Goal: Task Accomplishment & Management: Manage account settings

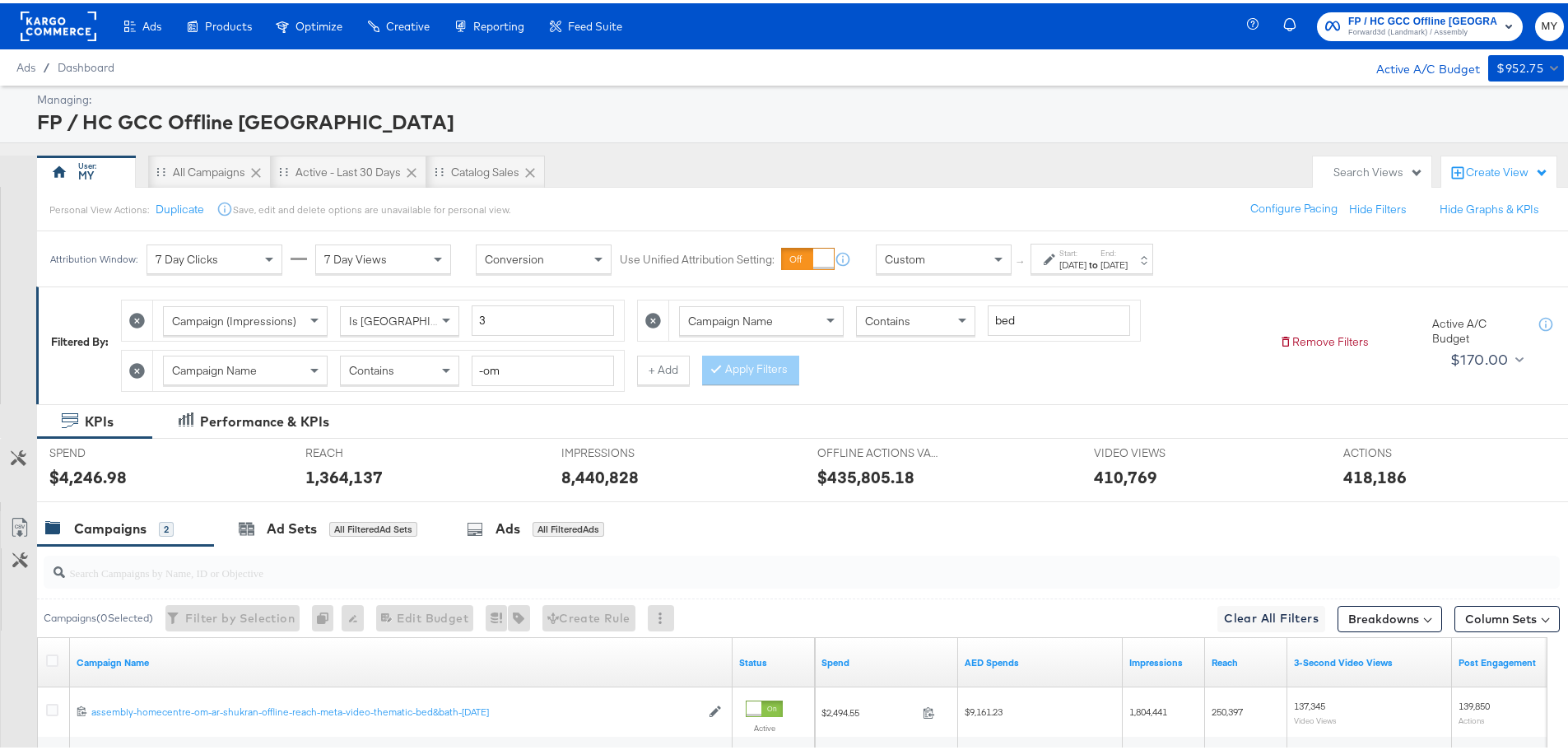
click at [1087, 260] on div "[DATE]" at bounding box center [1072, 261] width 27 height 13
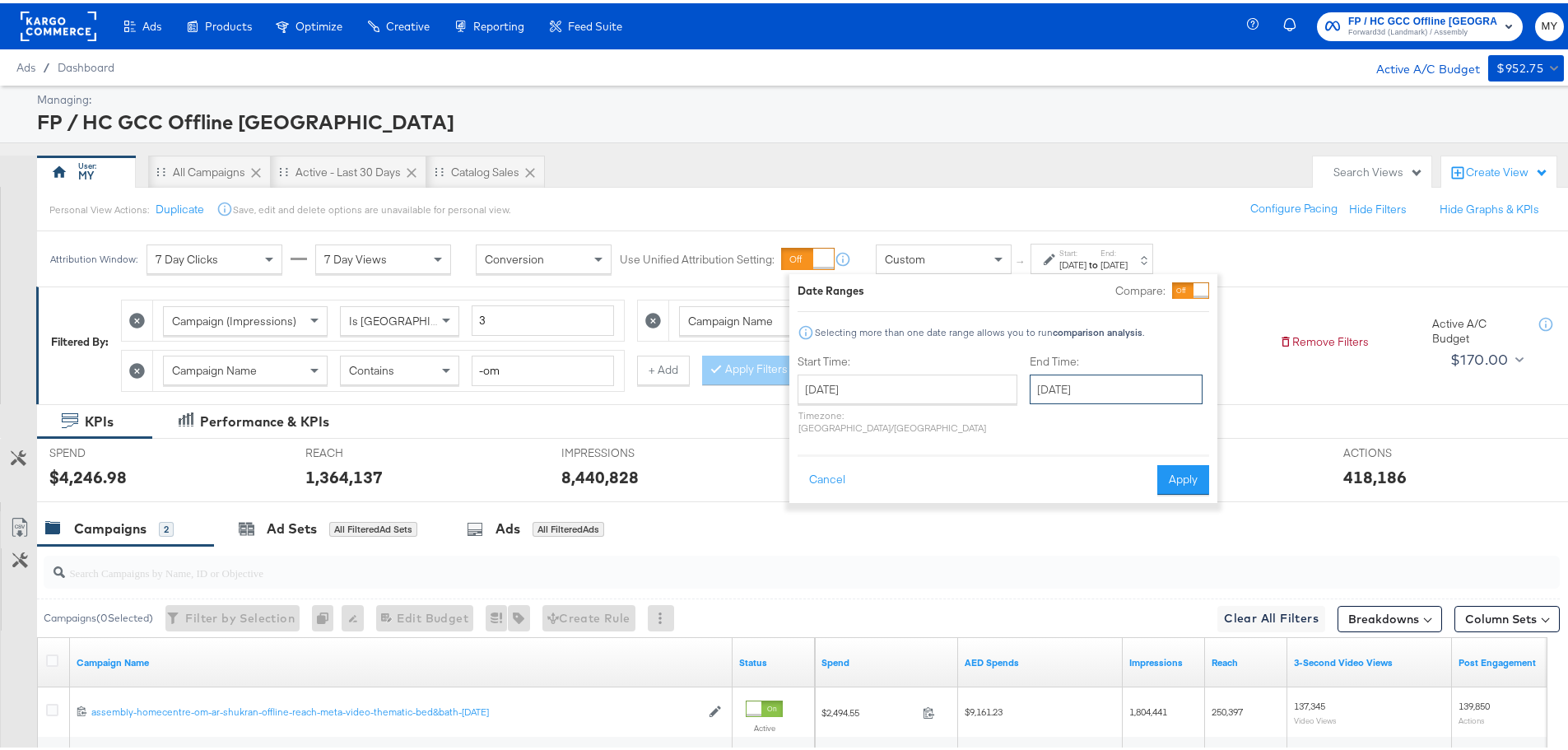
click at [1058, 384] on input "October 1st 2025" at bounding box center [1117, 386] width 173 height 30
click at [1034, 493] on td "5" at bounding box center [1048, 492] width 28 height 23
type input "October 5th 2025"
click at [1161, 462] on button "Apply" at bounding box center [1185, 477] width 52 height 30
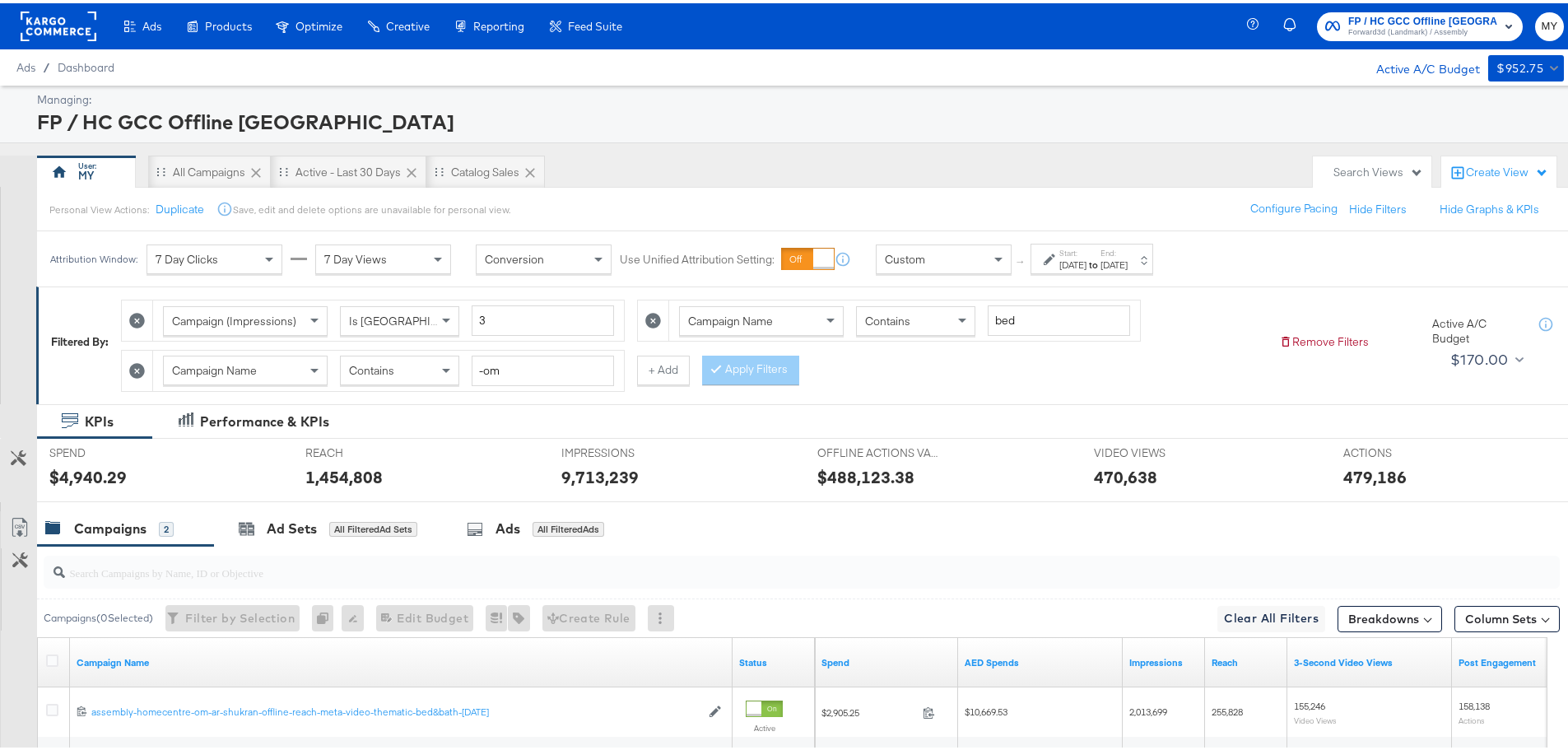
scroll to position [203, 0]
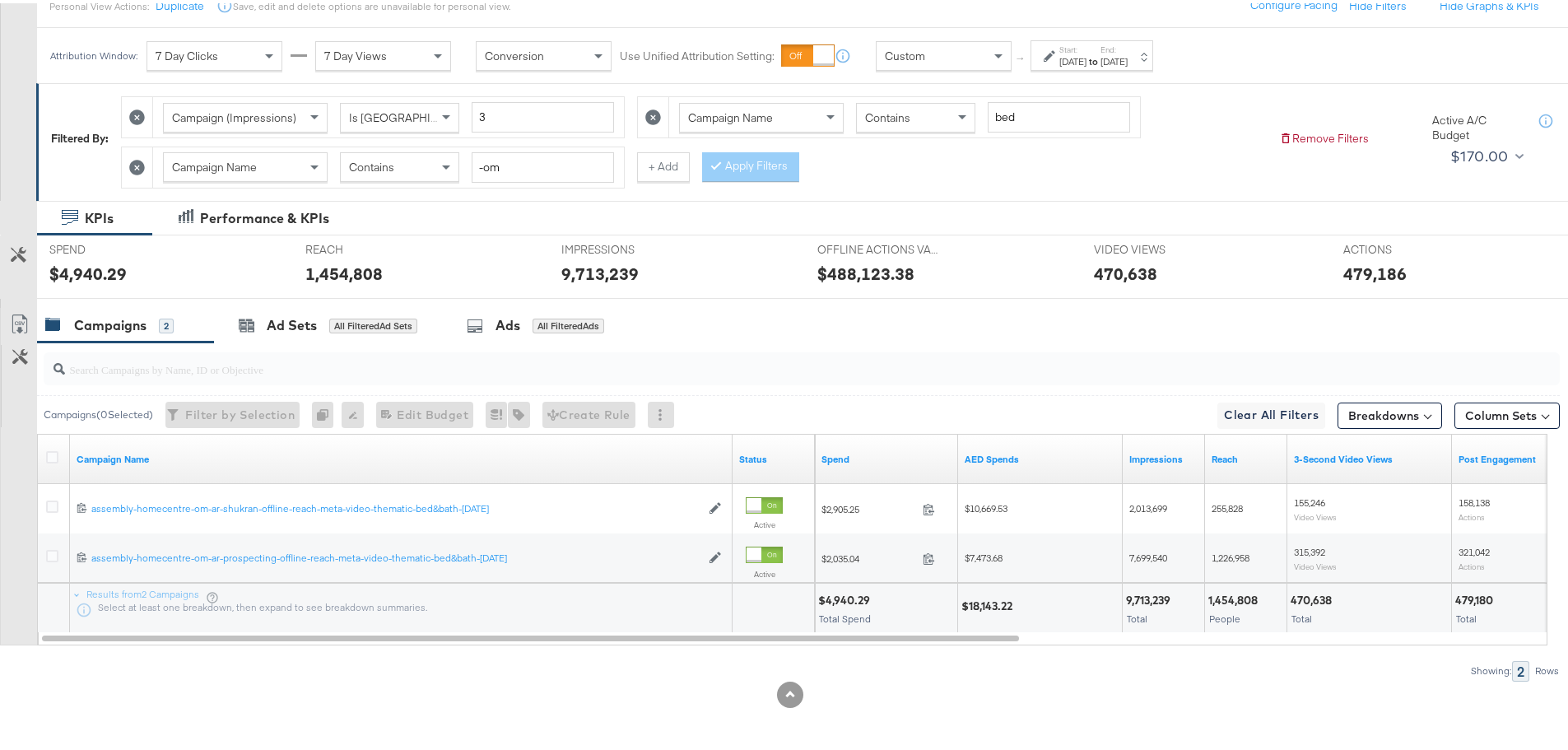
click at [998, 607] on div "$18,143.22" at bounding box center [990, 604] width 56 height 16
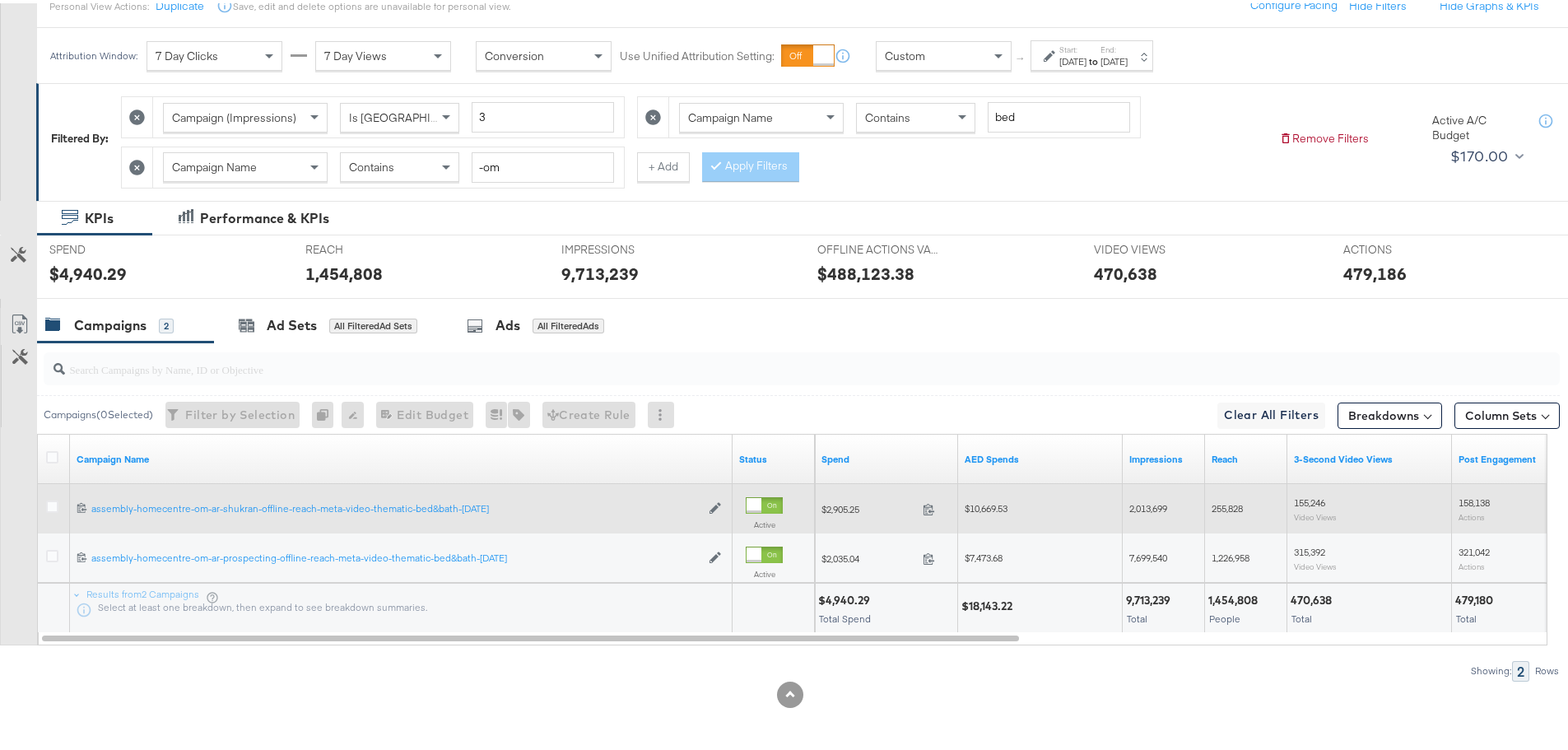
click at [991, 508] on span "$10,669.53" at bounding box center [986, 505] width 43 height 12
copy span "10,669.53"
click at [1154, 507] on span "2,013,699" at bounding box center [1149, 505] width 38 height 12
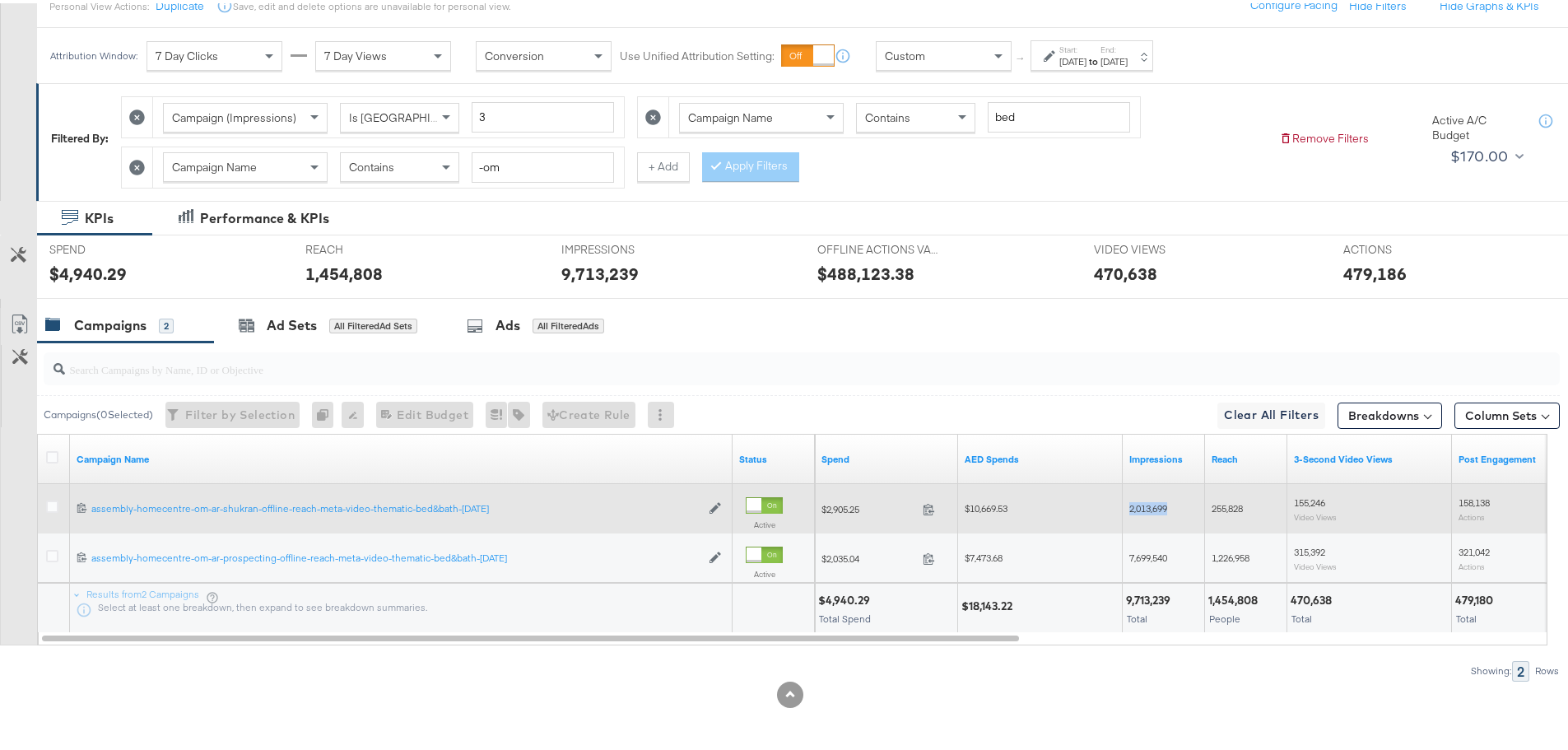
copy span "2,013,699"
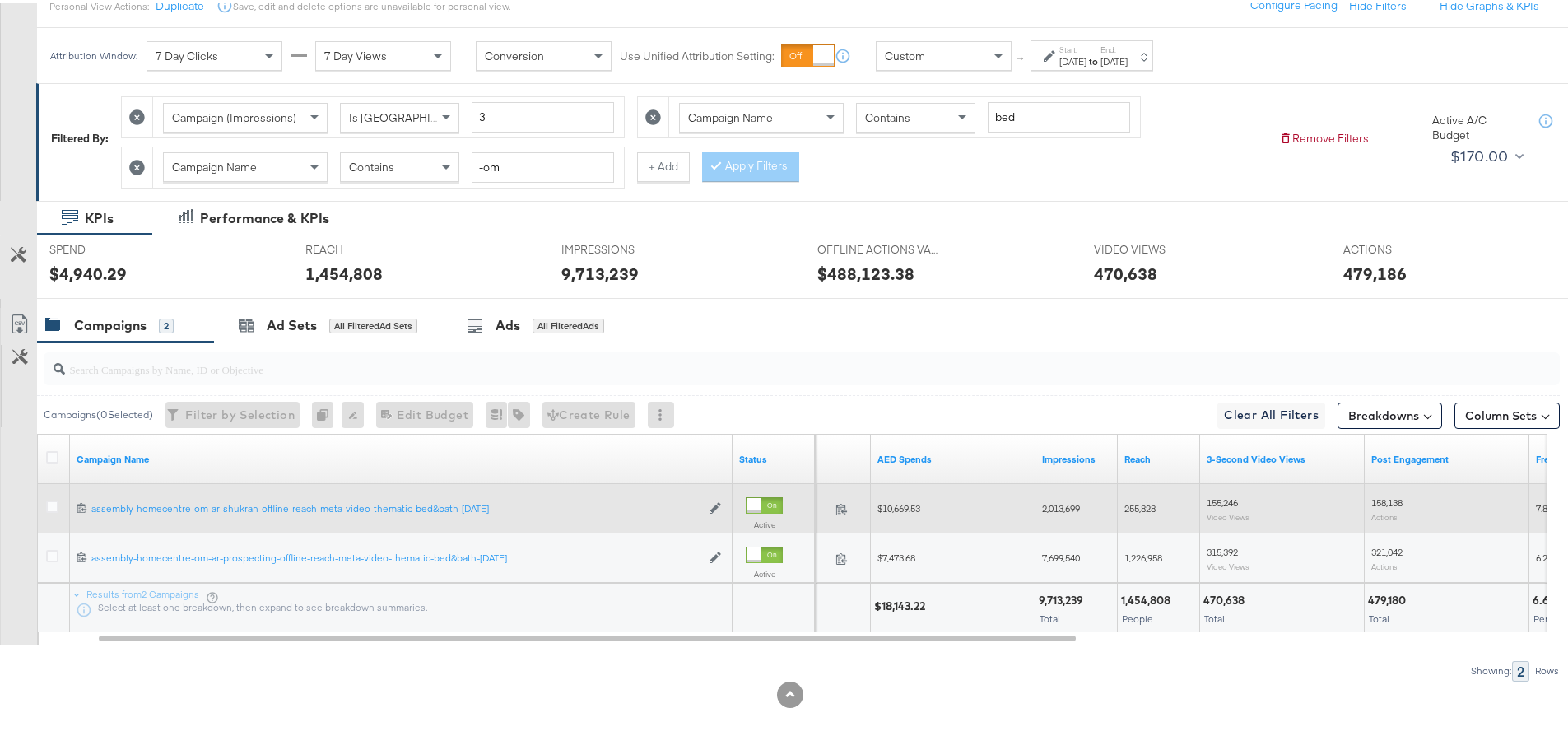
click at [1154, 507] on span "255,828" at bounding box center [1140, 505] width 31 height 12
copy span "255,828"
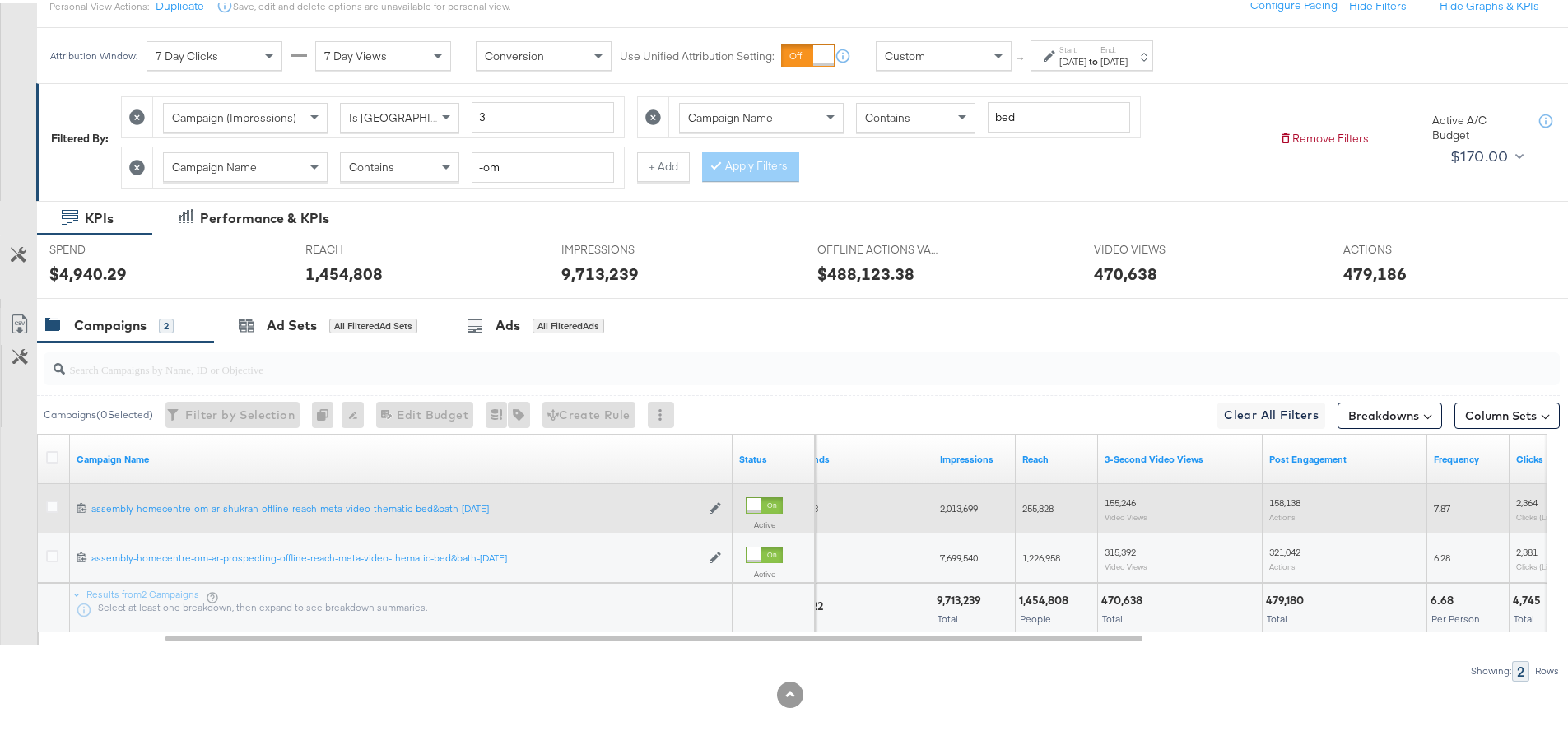
click at [1114, 493] on span "155,246" at bounding box center [1120, 499] width 31 height 12
copy span "155,246"
click at [1292, 495] on span "158,138" at bounding box center [1284, 499] width 31 height 12
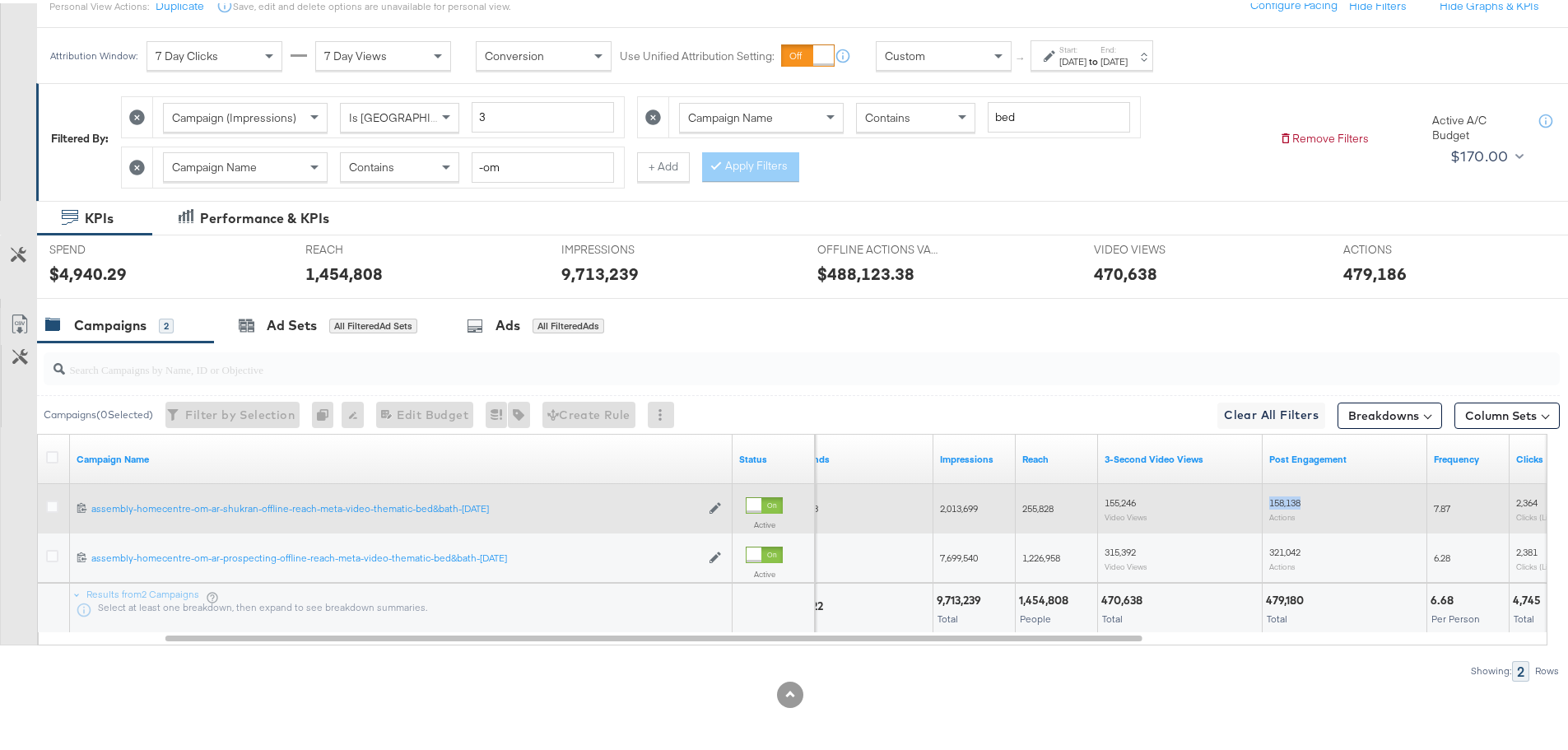
copy span "158,138"
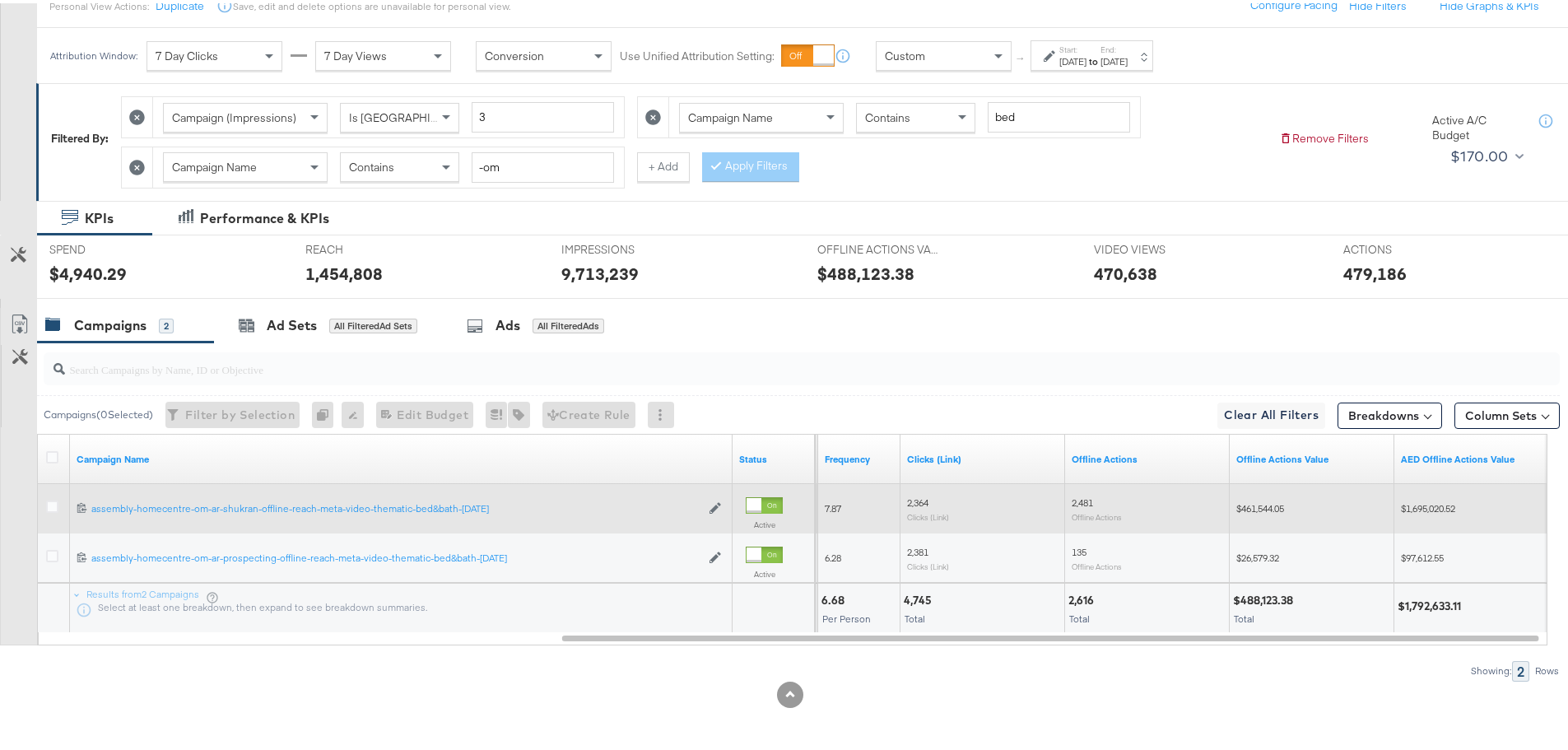
click at [1445, 497] on div "$1,695,020.52" at bounding box center [1476, 506] width 164 height 26
copy span "1,695,020.52"
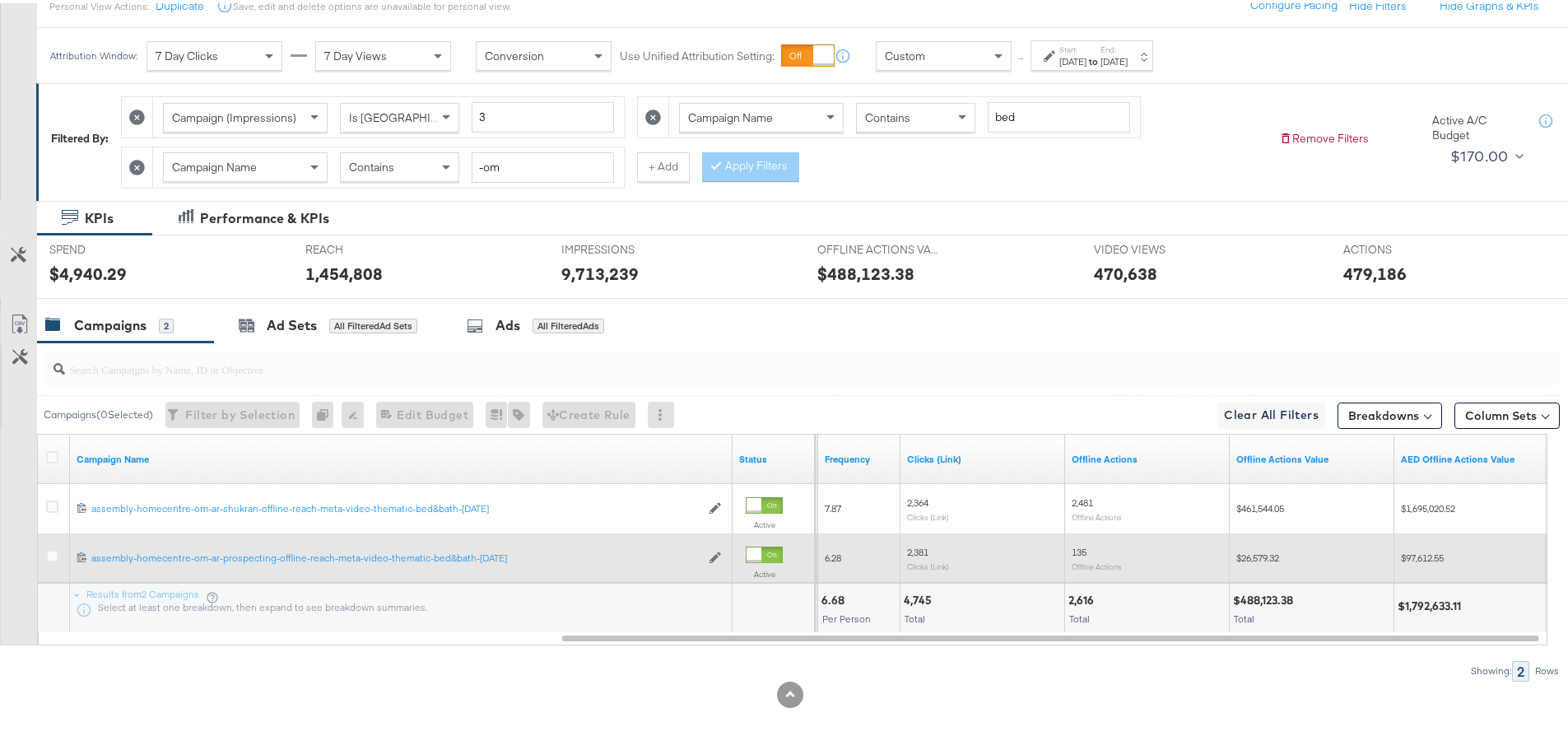
click at [1430, 555] on span "$97,612.55" at bounding box center [1422, 555] width 43 height 12
copy span "97,612.55"
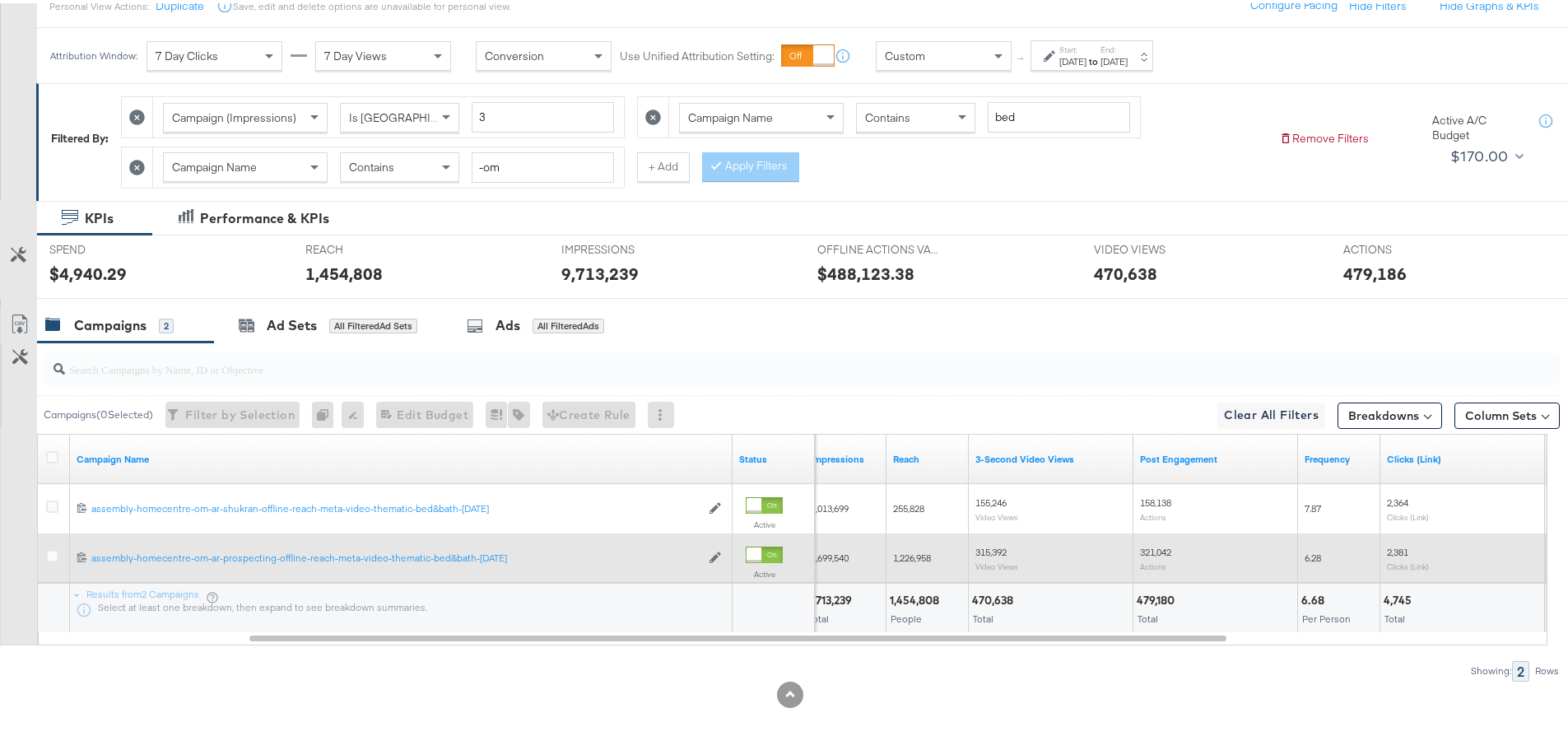
click at [1140, 547] on div "321,042 Actions" at bounding box center [1216, 555] width 164 height 39
copy span "321,042"
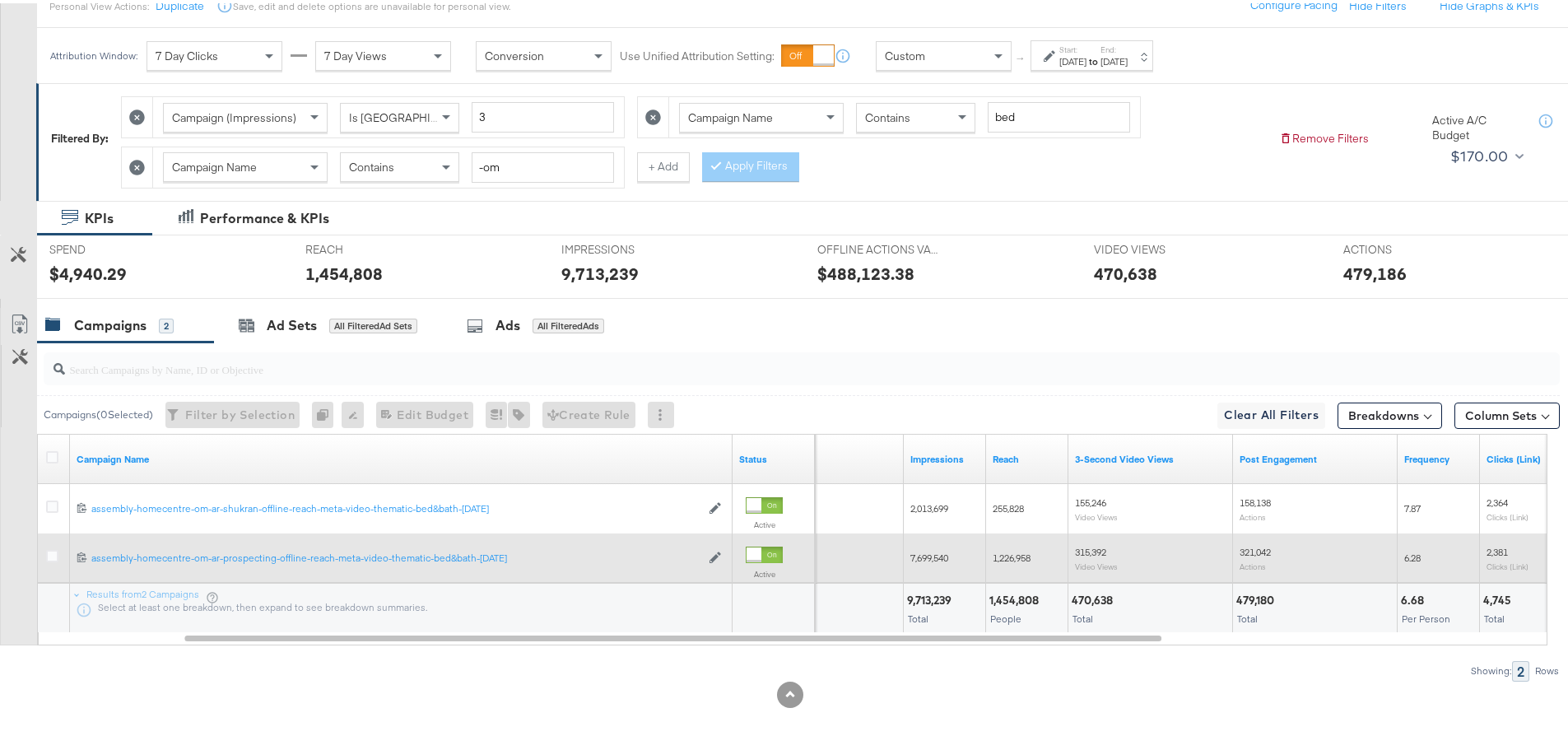
click at [1101, 551] on span "315,392" at bounding box center [1090, 549] width 31 height 12
copy span "315,392"
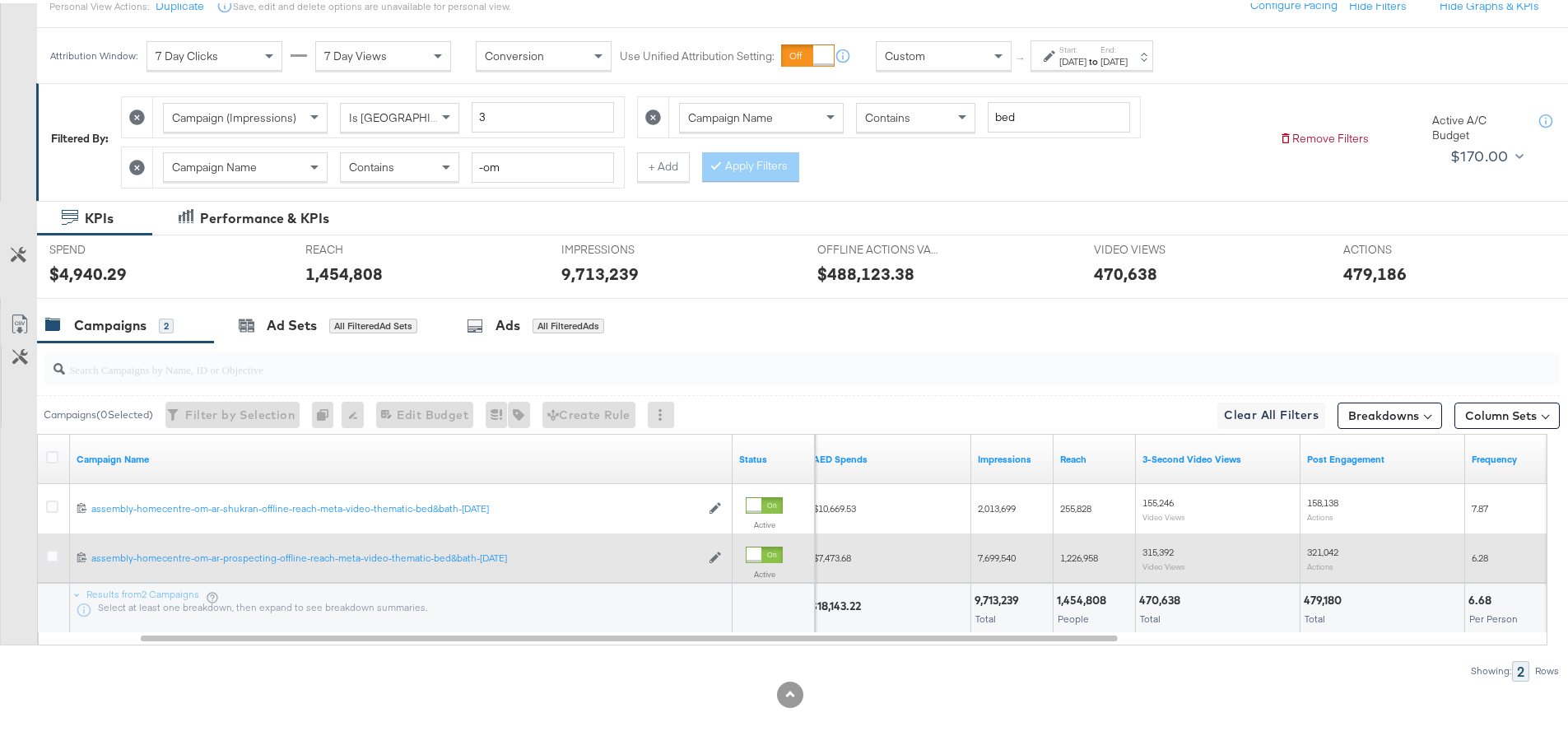
click at [1096, 553] on span "1,226,958" at bounding box center [1079, 555] width 38 height 12
copy span "1,226,958"
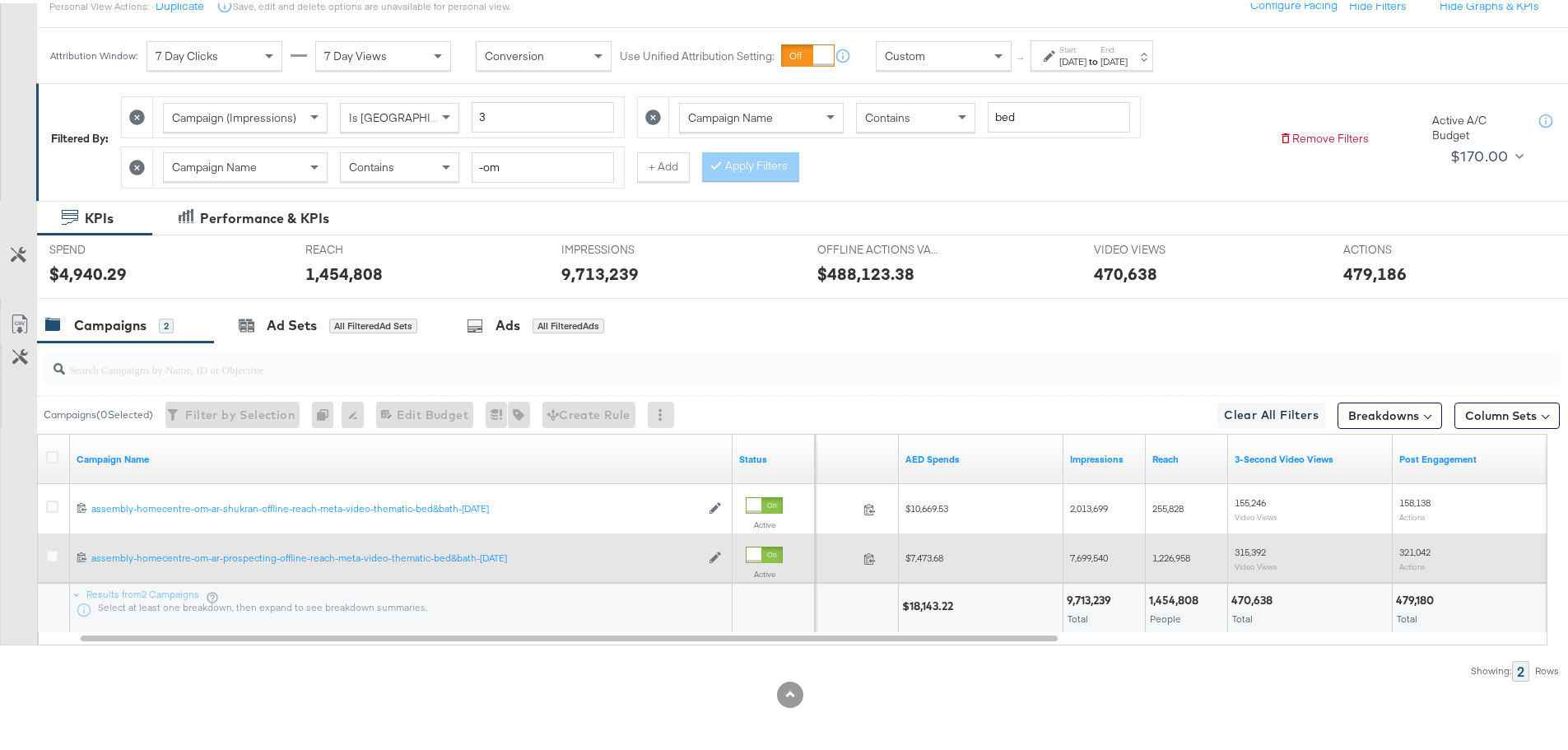
click at [1096, 553] on span "7,699,540" at bounding box center [1089, 555] width 38 height 12
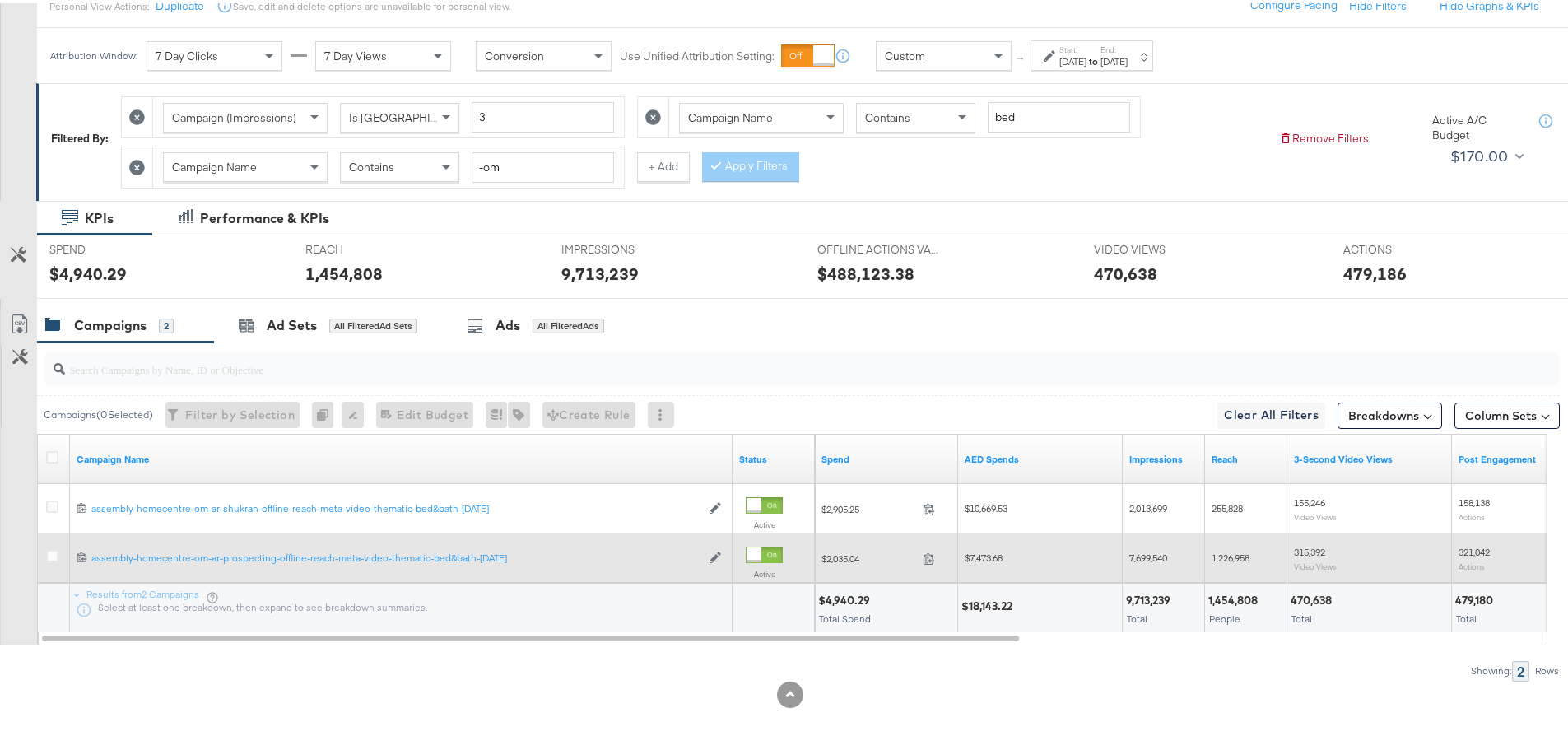
click at [998, 555] on span "$7,473.68" at bounding box center [984, 555] width 38 height 12
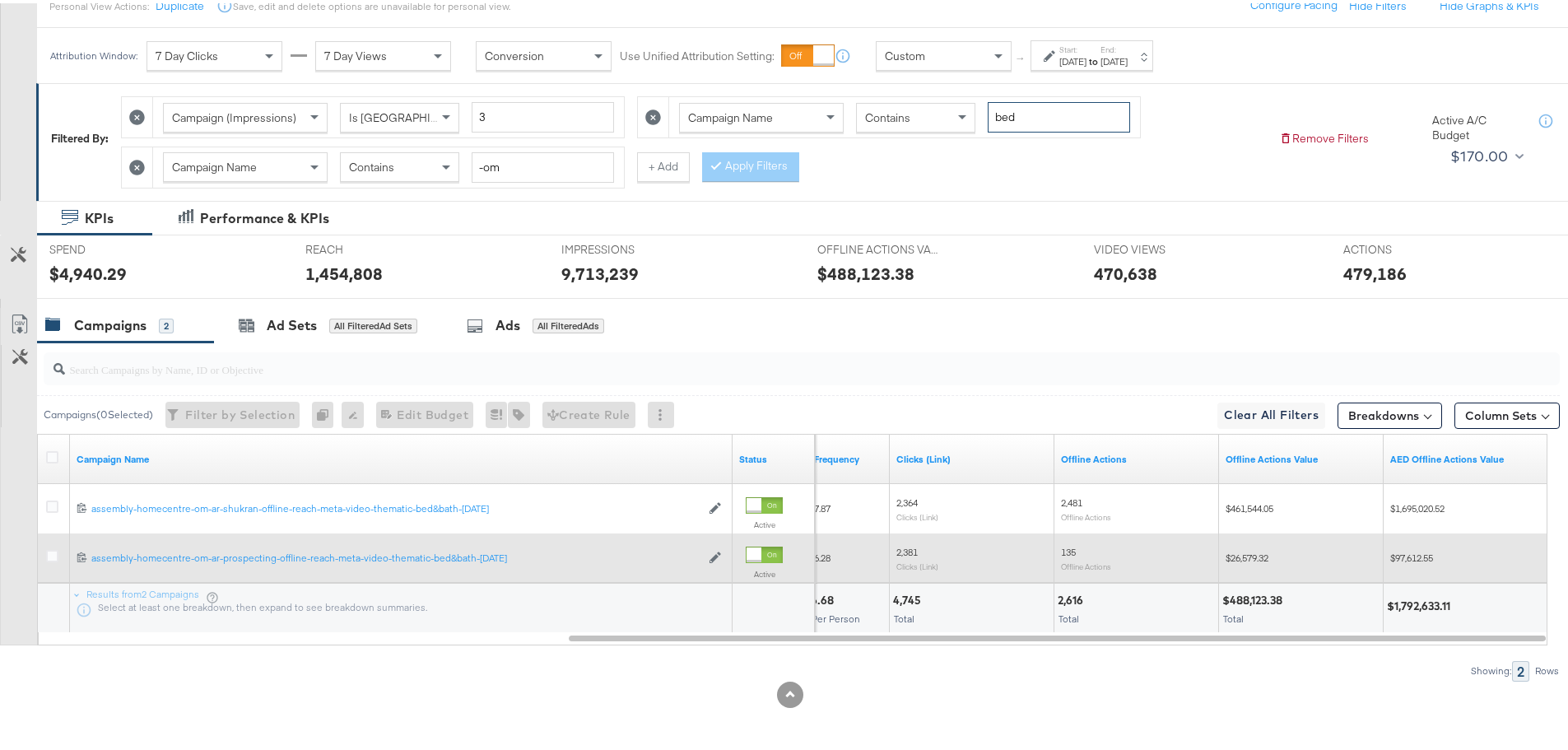
click at [1031, 110] on input "bed" at bounding box center [1058, 114] width 142 height 31
type input "sep"
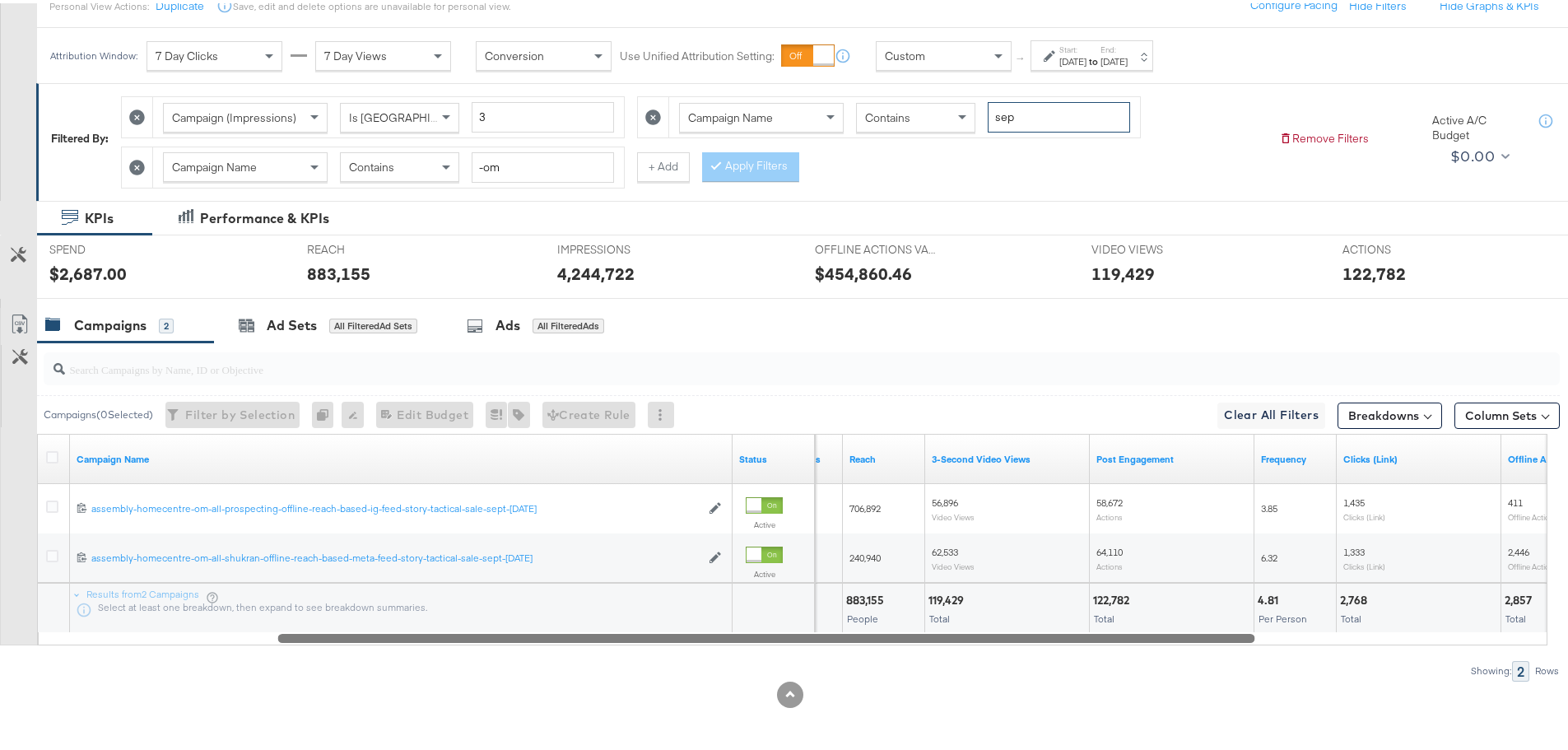
drag, startPoint x: 806, startPoint y: 634, endPoint x: 498, endPoint y: 656, distance: 308.8
click at [498, 656] on div "Campaigns ( 0 Selected) Filter by Selection Filter 0 campaigns 0 Rename 0 campa…" at bounding box center [780, 509] width 1560 height 339
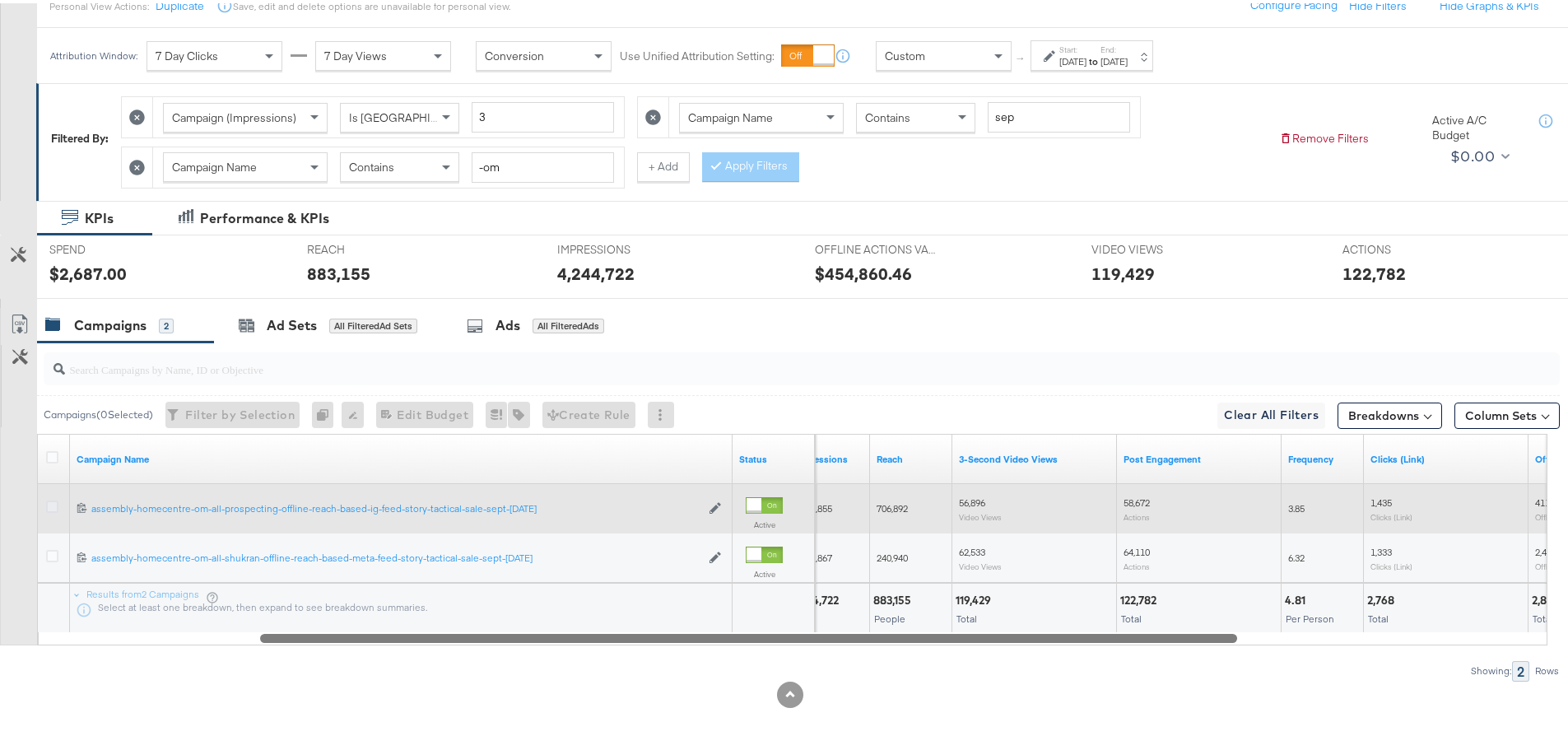
click at [52, 510] on icon at bounding box center [52, 503] width 12 height 12
click at [0, 0] on input "checkbox" at bounding box center [0, 0] width 0 height 0
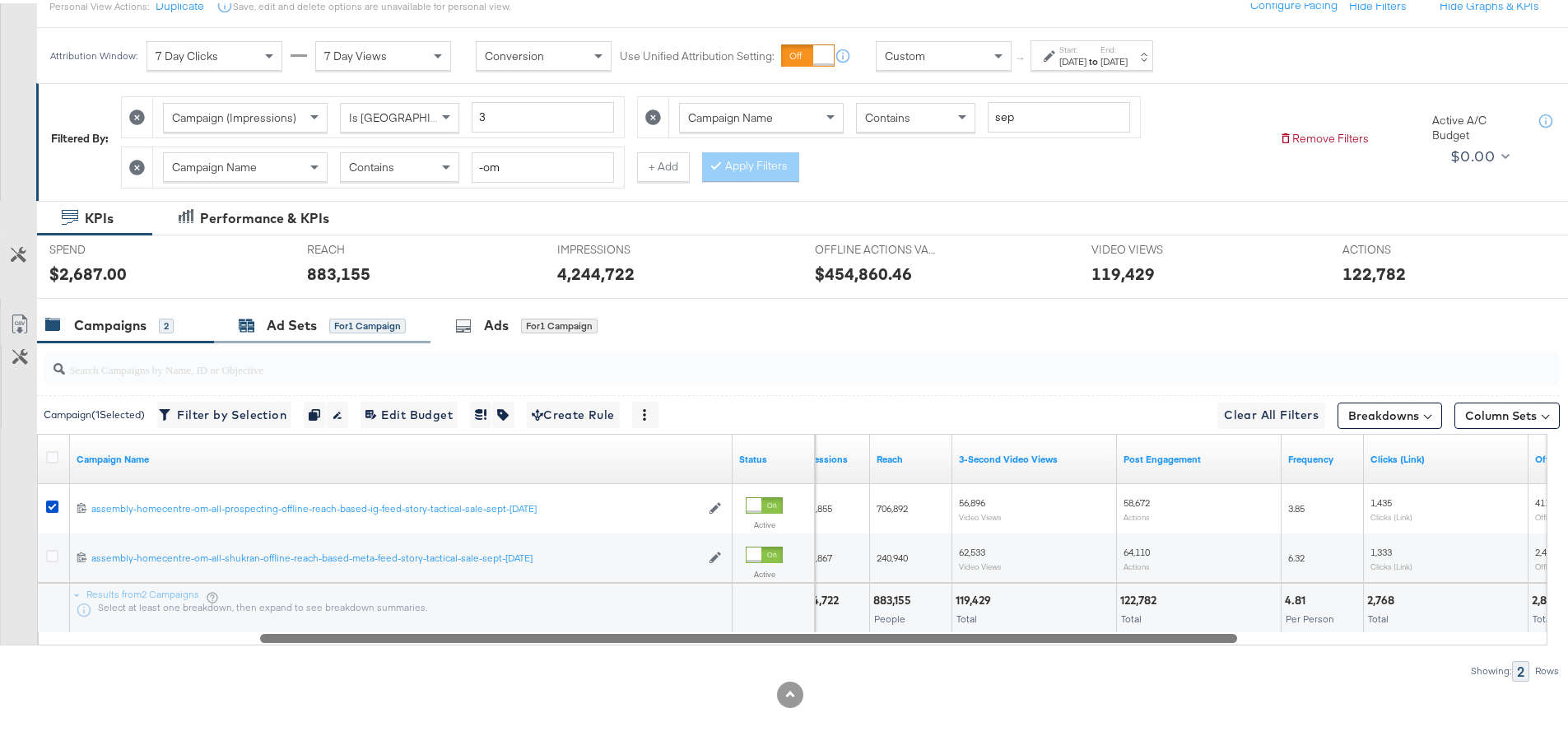
click at [282, 315] on div "Ad Sets" at bounding box center [292, 322] width 50 height 19
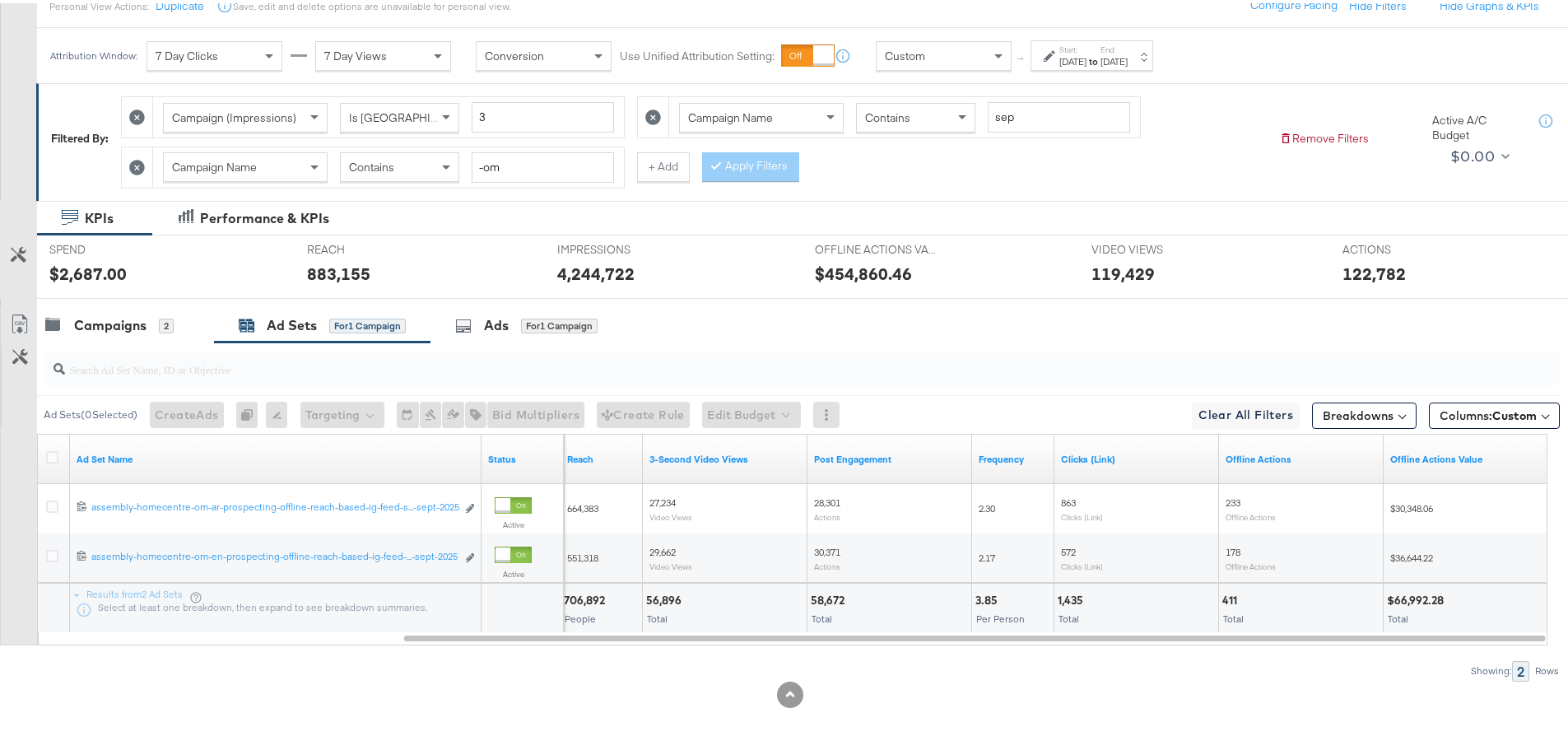
click at [1398, 408] on span at bounding box center [1401, 410] width 7 height 7
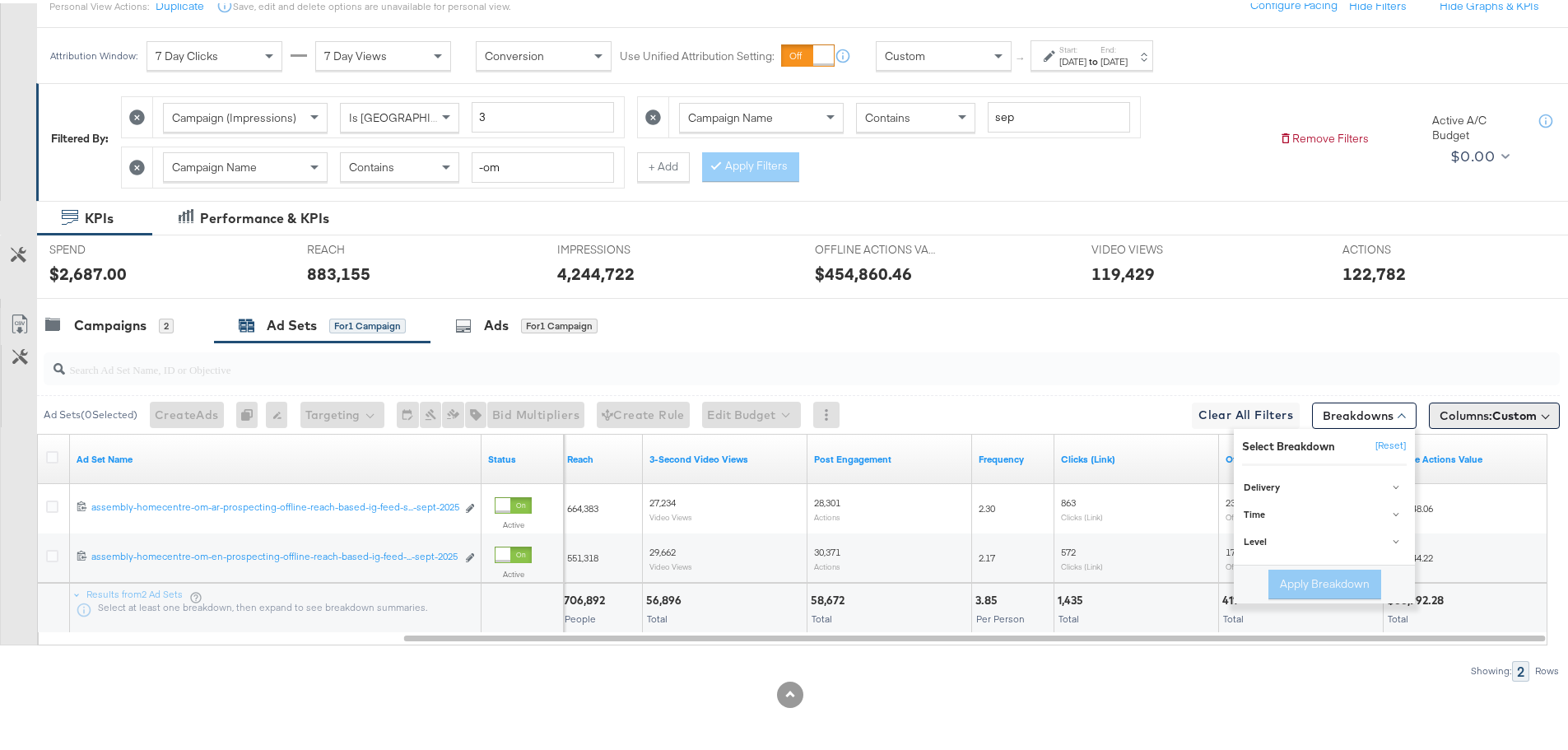
click at [1448, 414] on span "Columns: Custom" at bounding box center [1488, 412] width 98 height 17
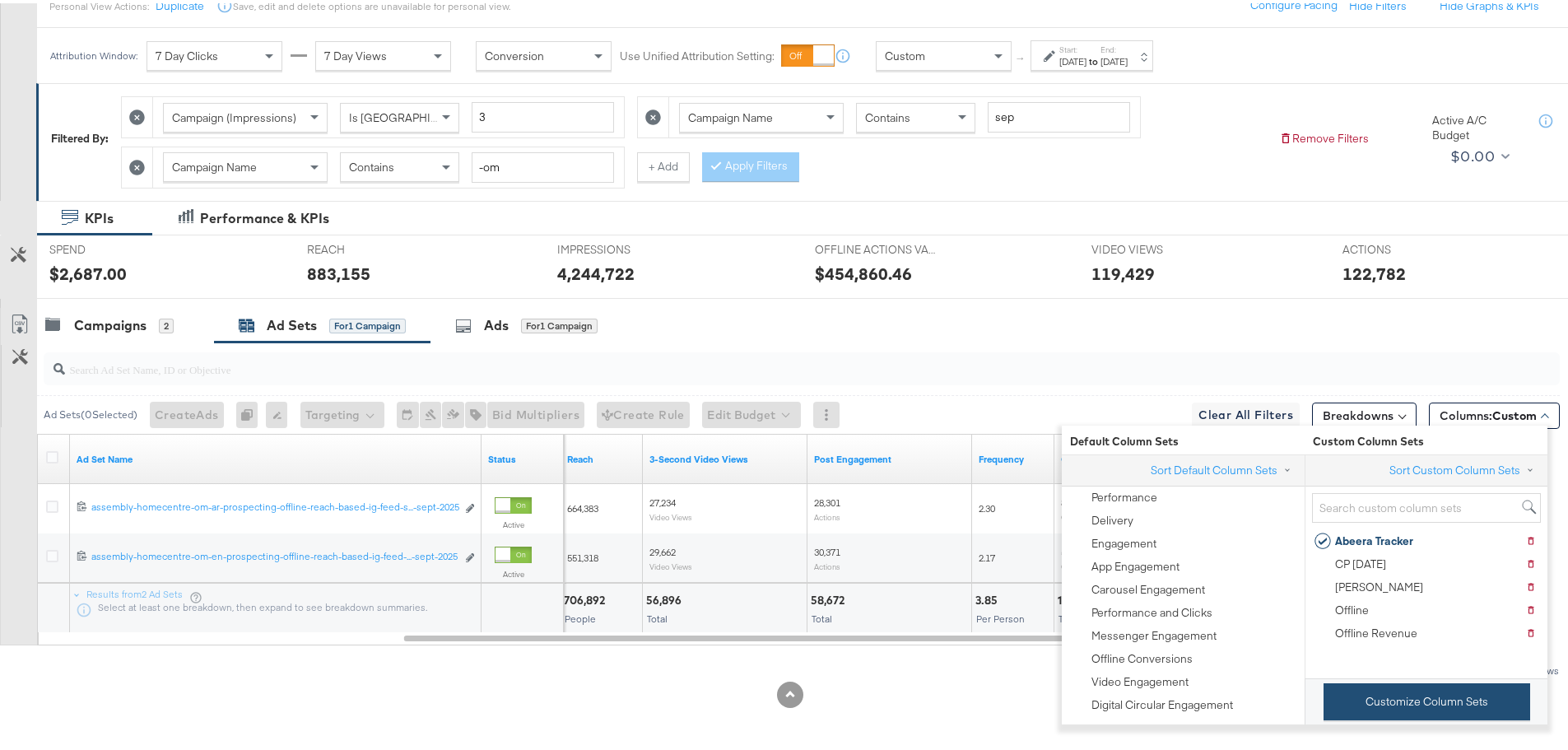
click at [1388, 717] on button "Customize Column Sets" at bounding box center [1428, 698] width 207 height 37
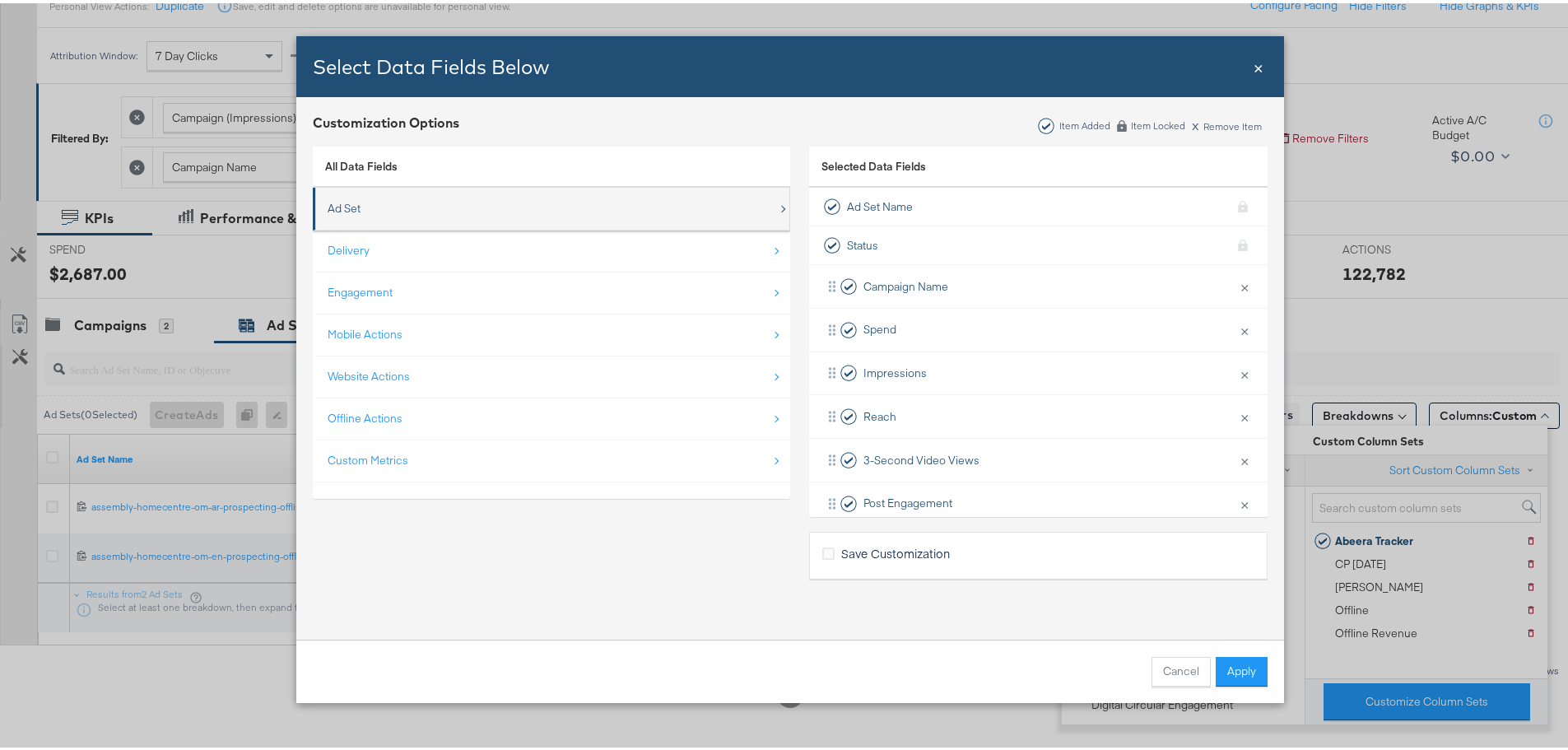
click at [634, 199] on div "Ad Set" at bounding box center [553, 205] width 450 height 34
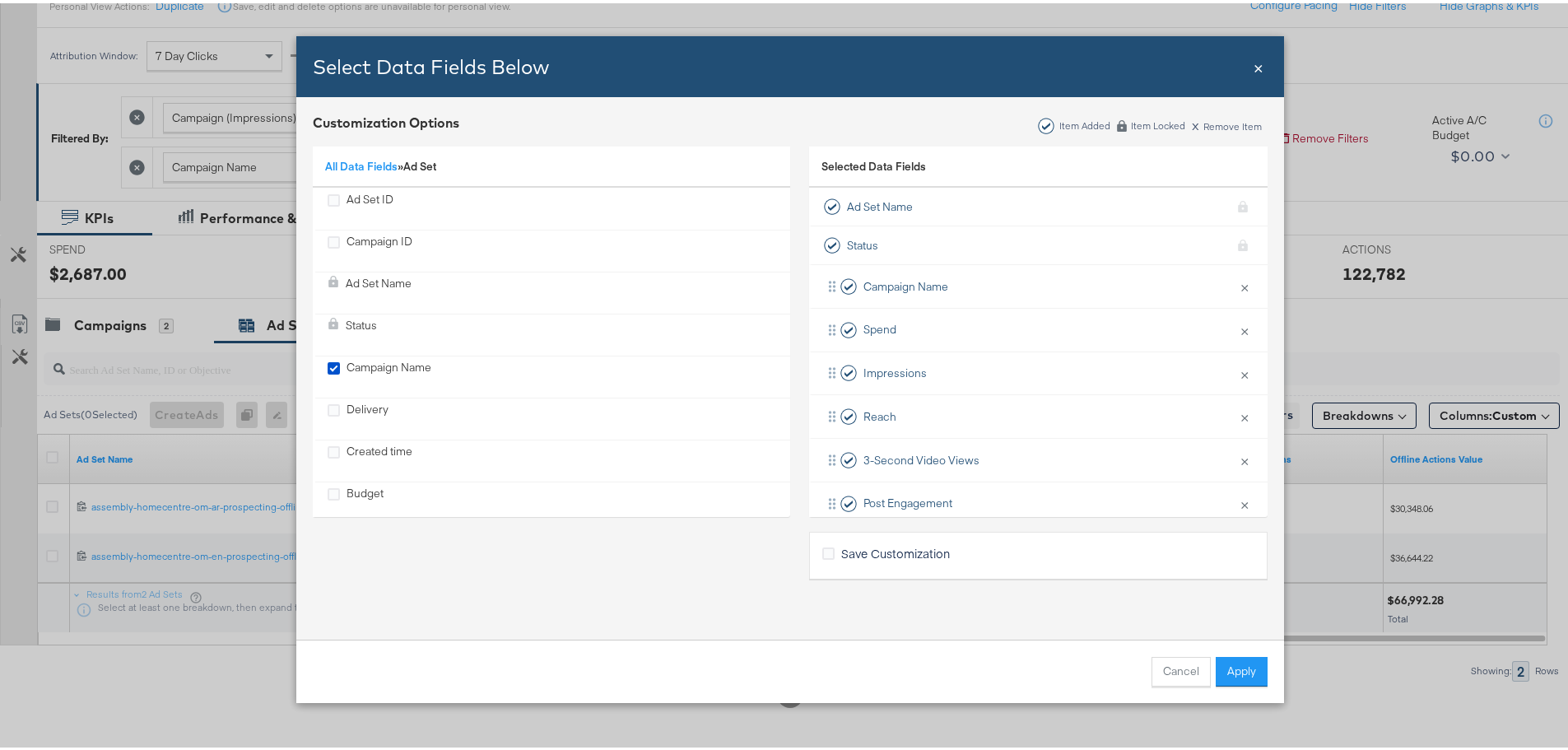
click at [634, 199] on div "Ad Set ID" at bounding box center [553, 205] width 450 height 34
click at [374, 168] on link "All Data Fields" at bounding box center [361, 162] width 73 height 15
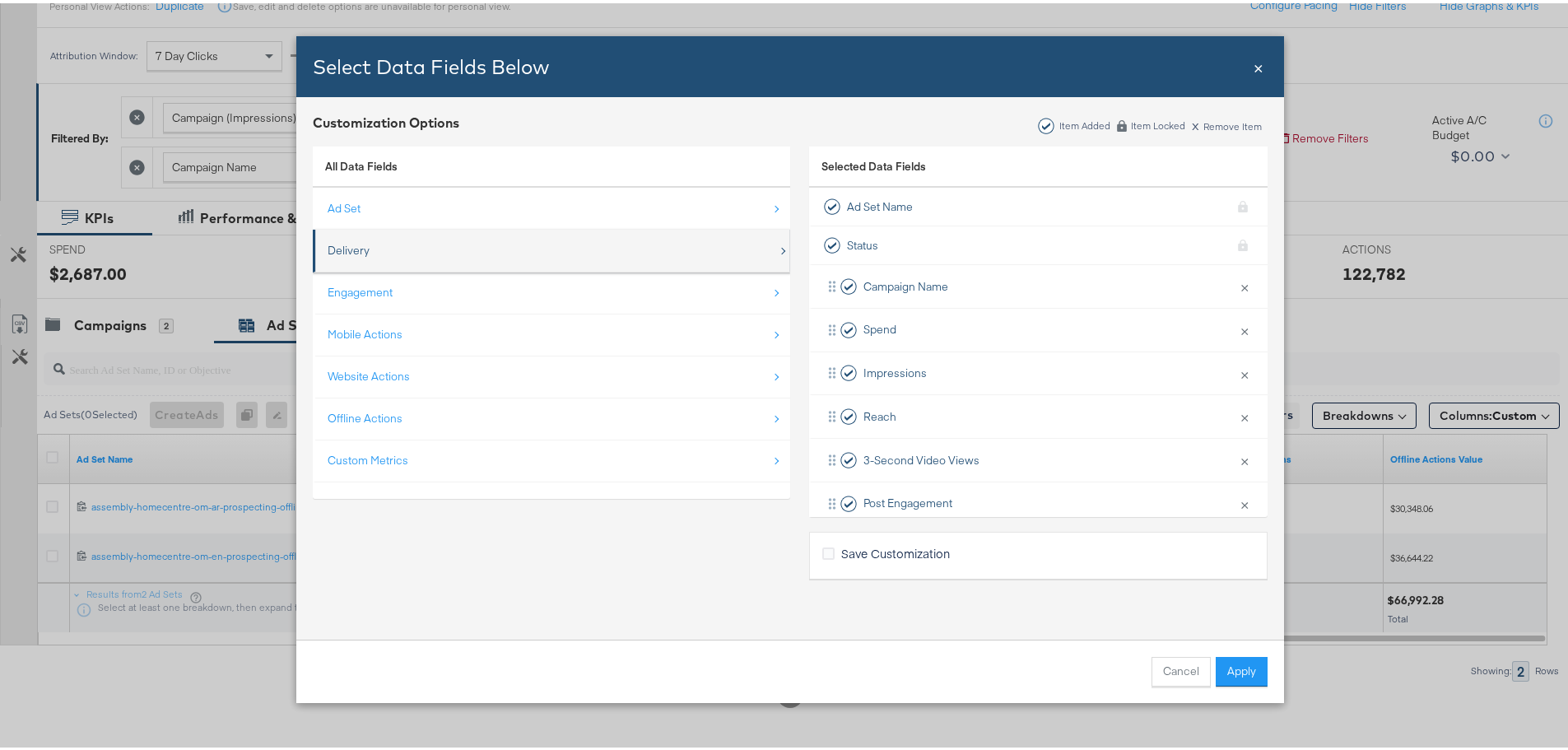
click at [502, 249] on div "Delivery" at bounding box center [553, 248] width 450 height 34
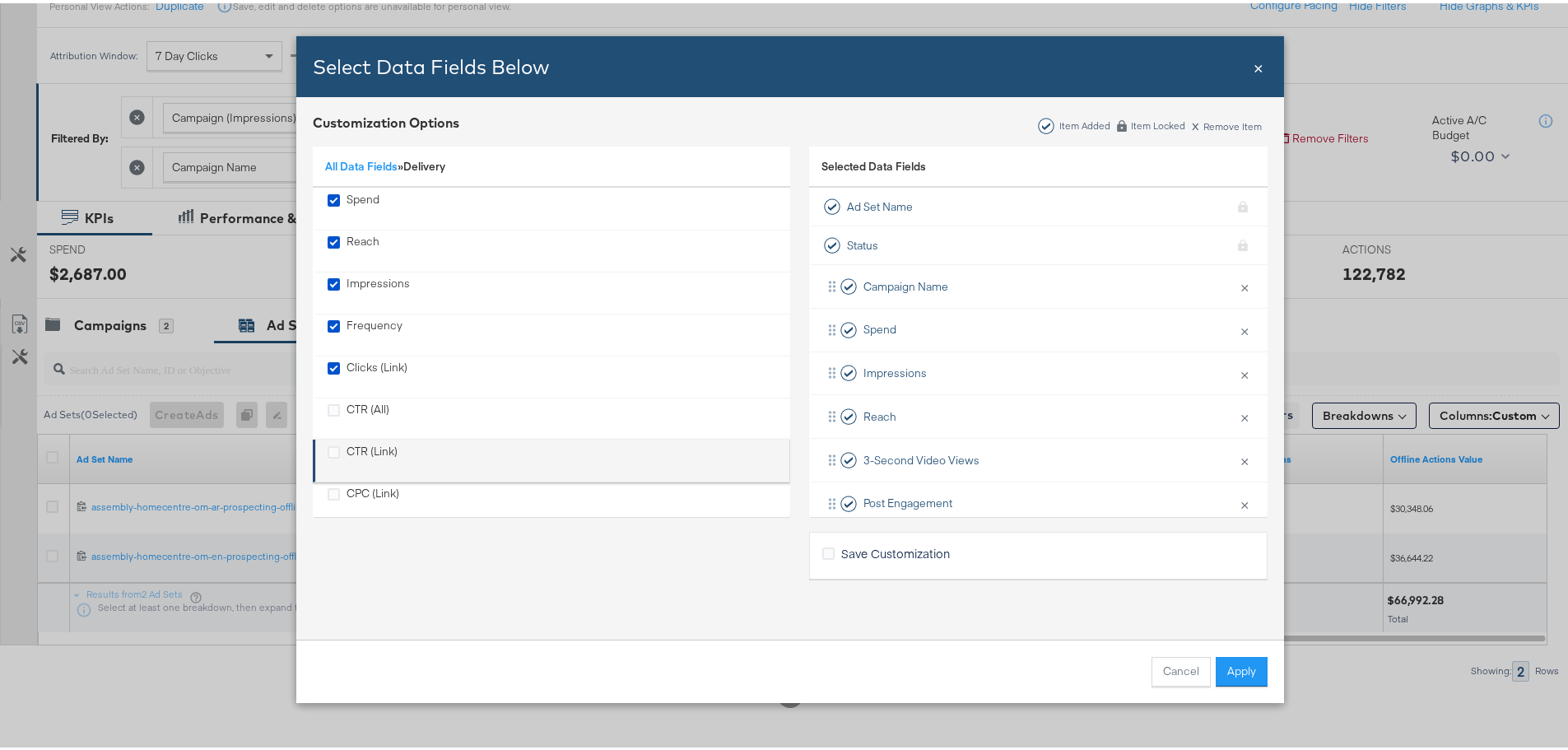
scroll to position [20, 0]
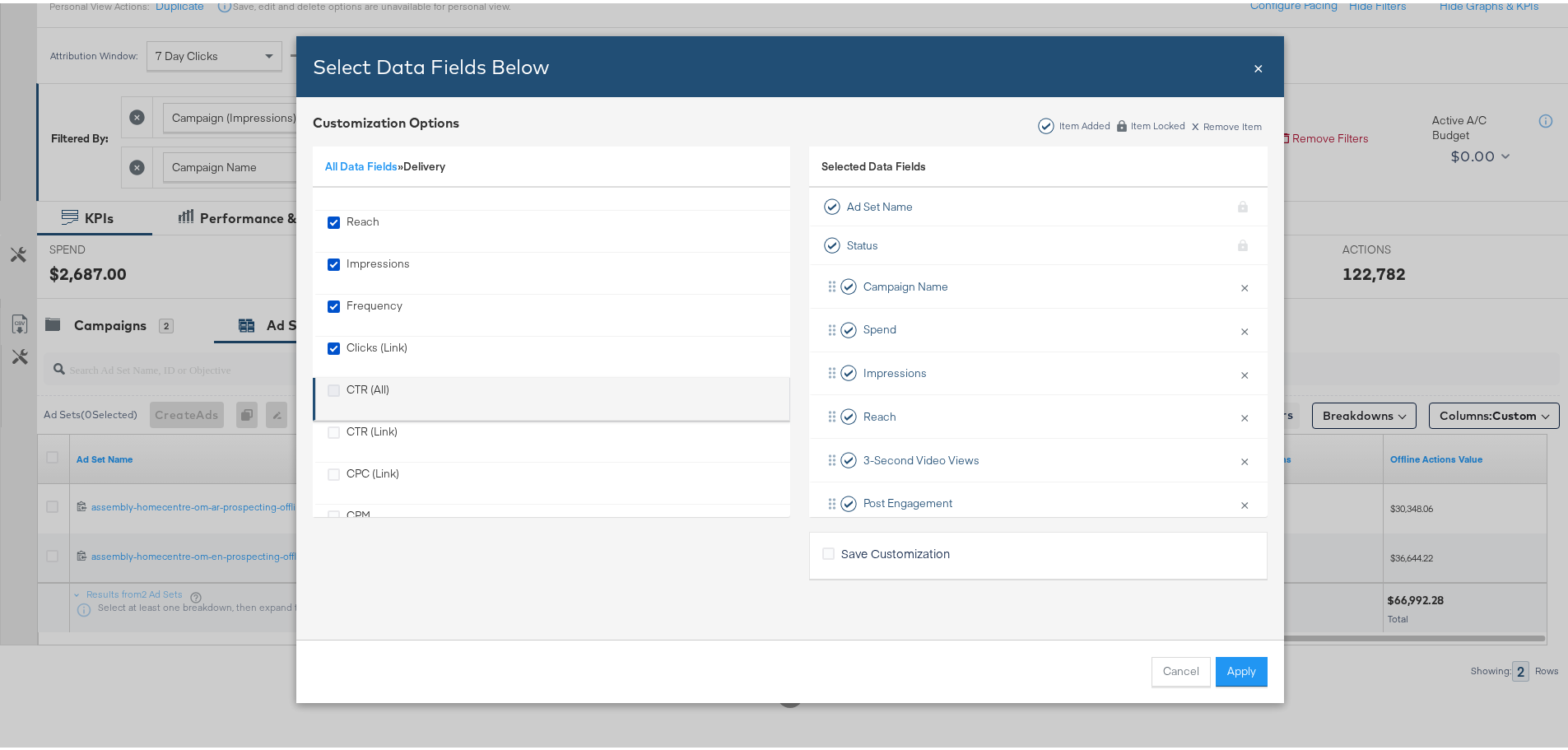
click at [328, 391] on icon "CTR (All)" at bounding box center [334, 387] width 12 height 12
click at [0, 0] on input "CTR (All)" at bounding box center [0, 0] width 0 height 0
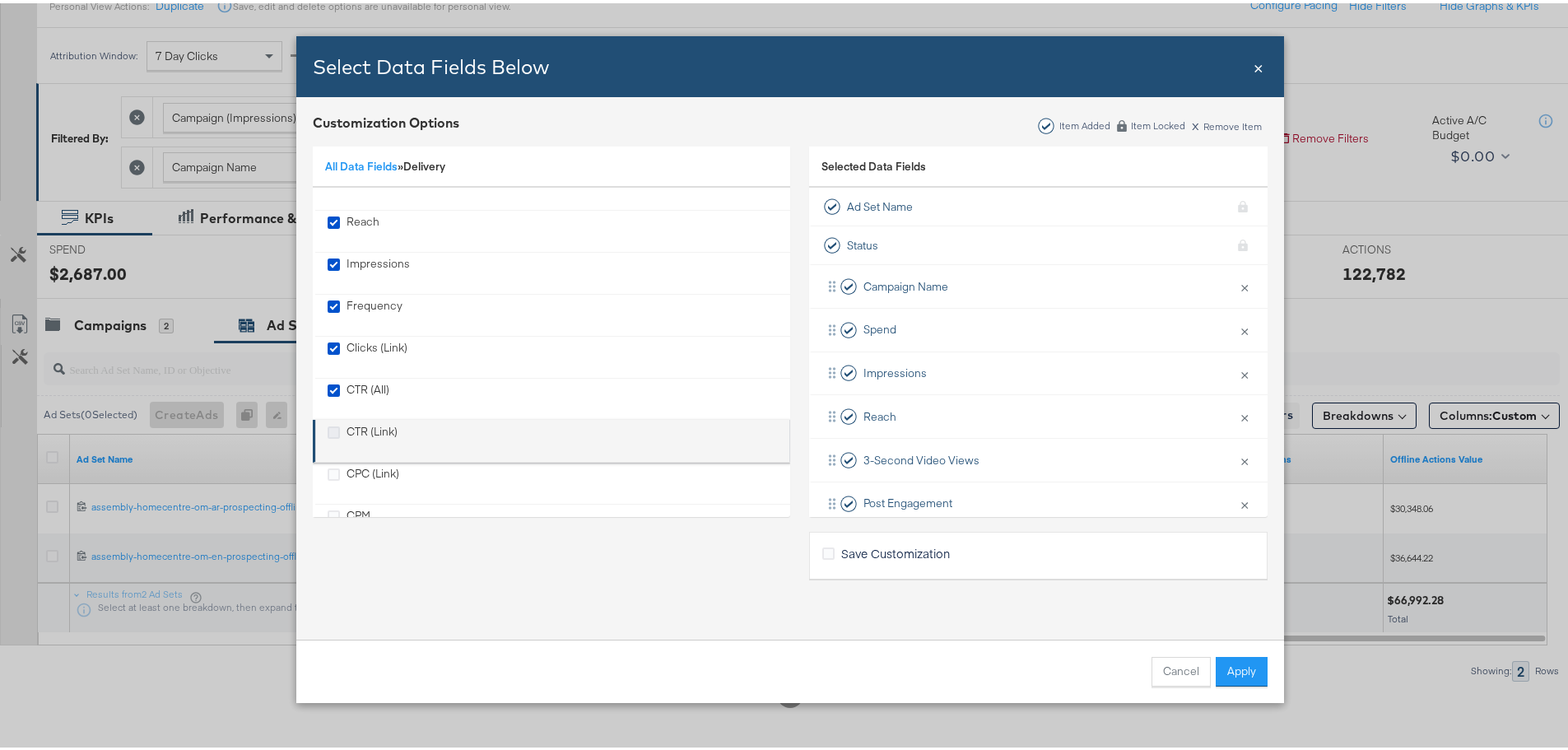
click at [328, 431] on icon "CTR (Link)" at bounding box center [334, 429] width 12 height 12
click at [0, 0] on input "CTR (Link)" at bounding box center [0, 0] width 0 height 0
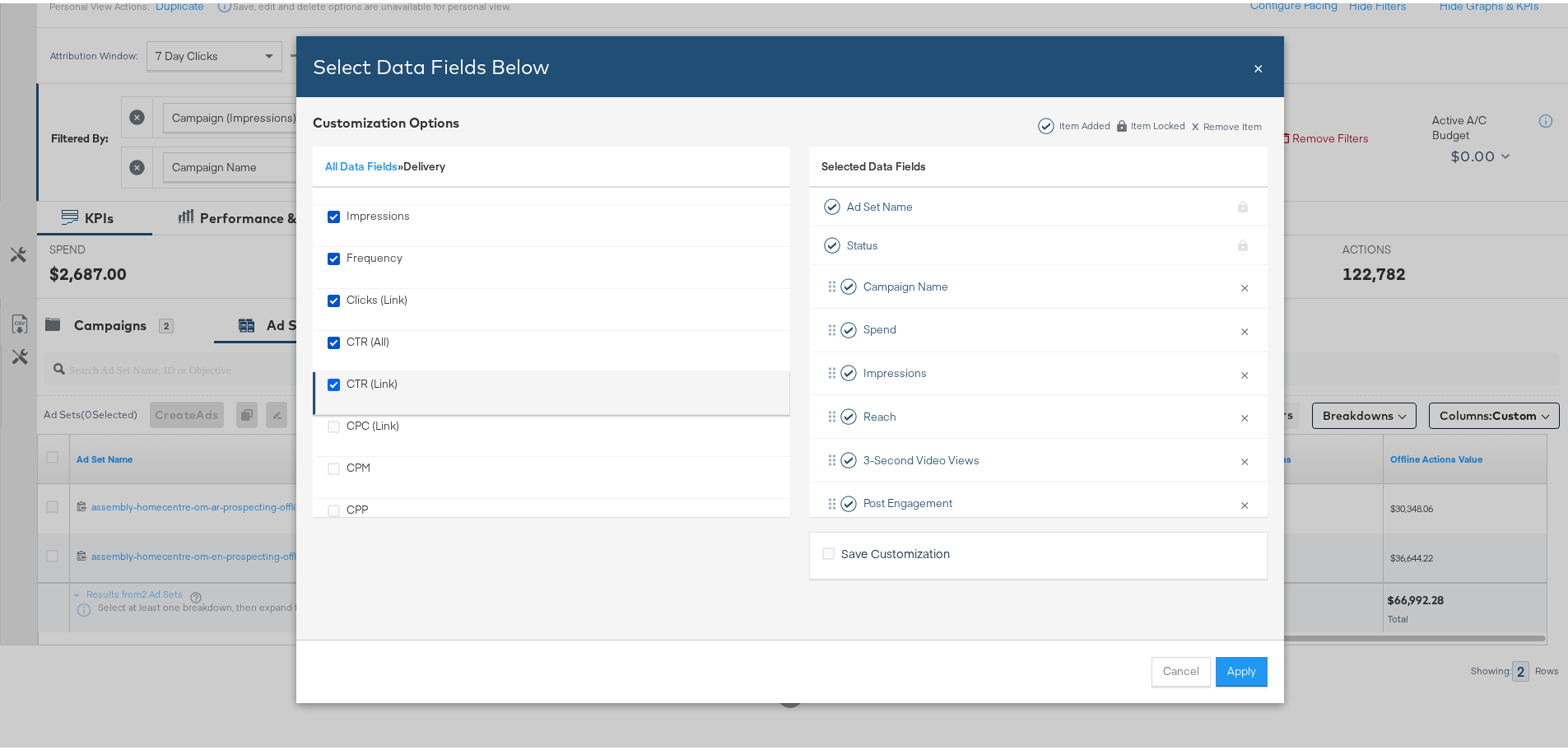
scroll to position [69, 0]
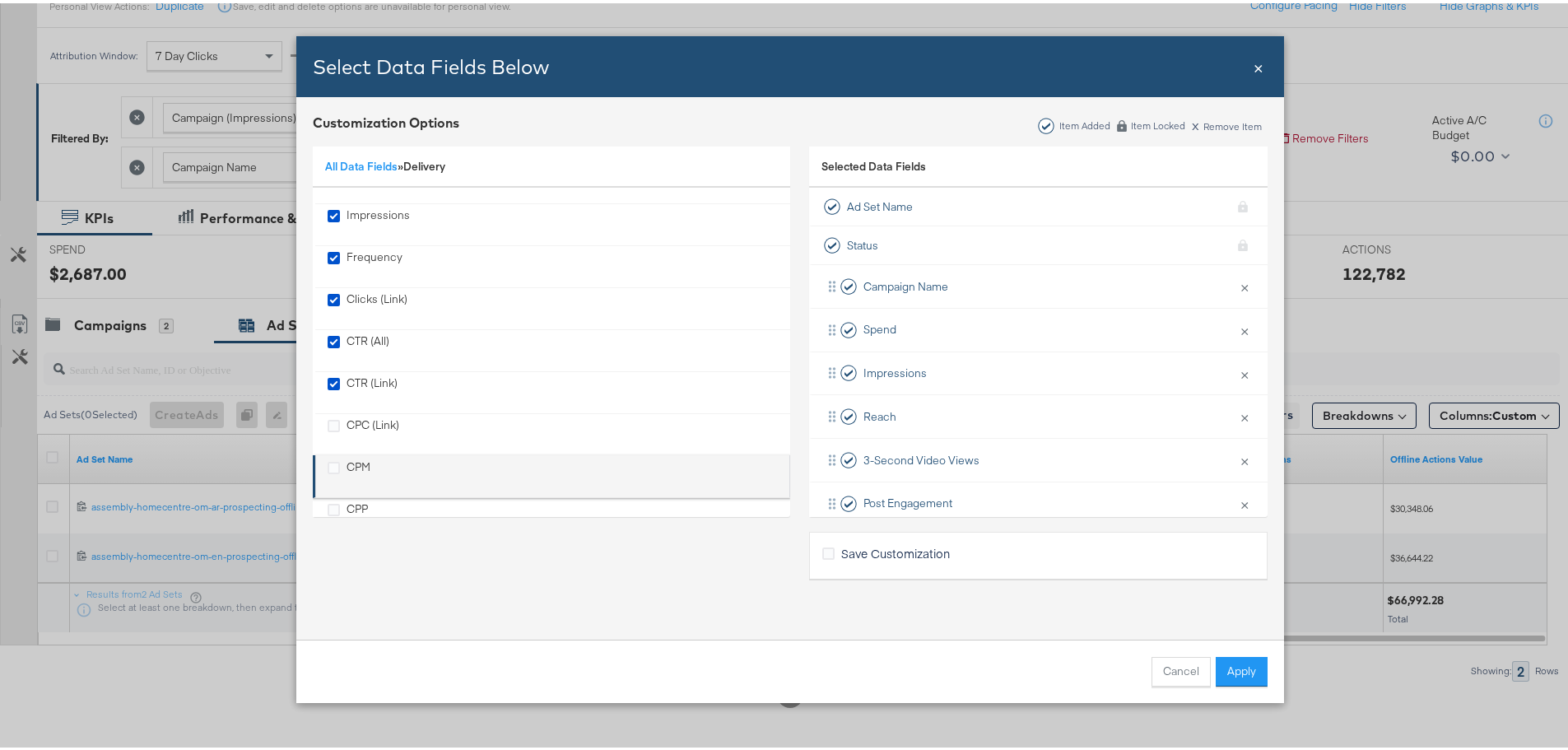
click at [328, 475] on div "CPM" at bounding box center [334, 473] width 12 height 34
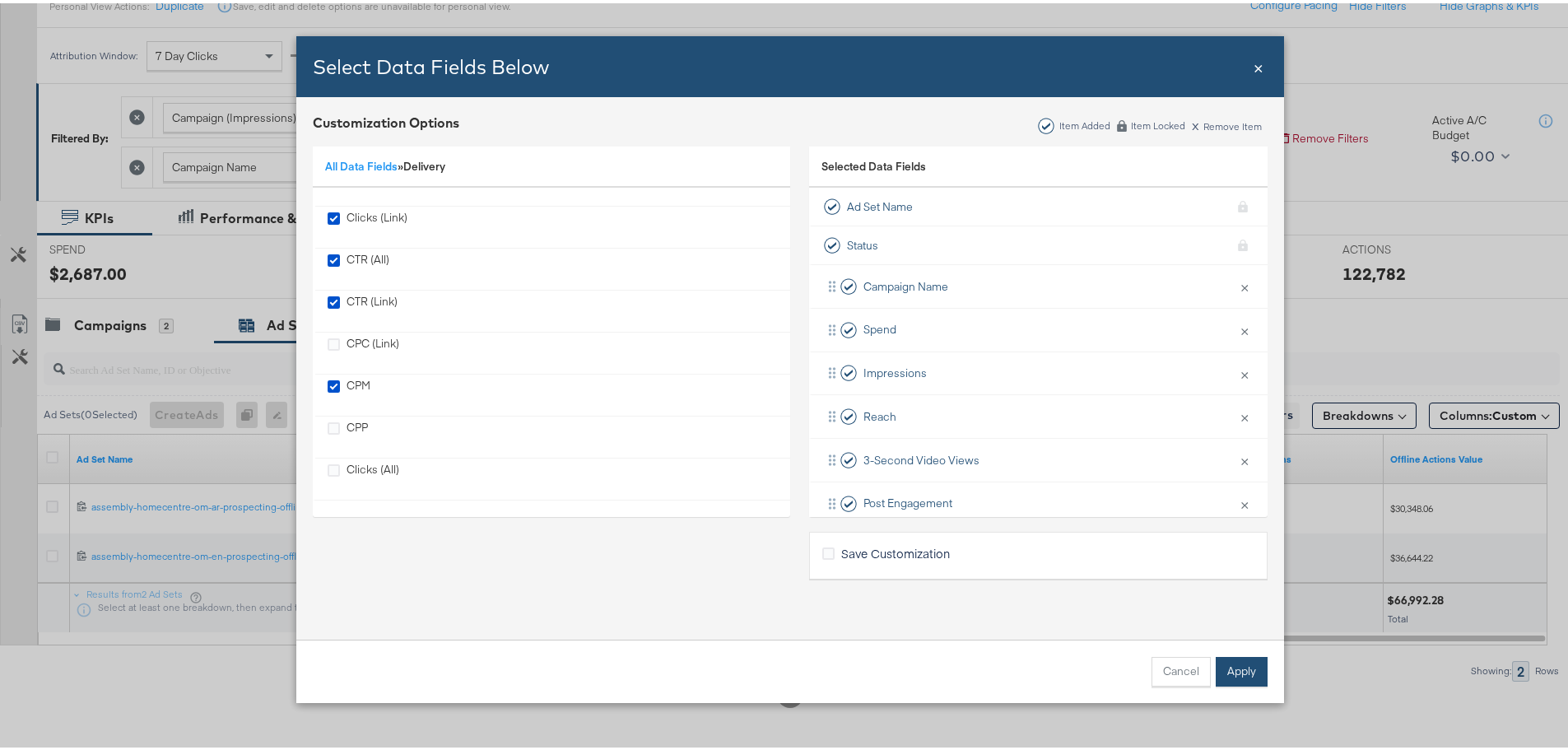
click at [1232, 665] on button "Apply" at bounding box center [1241, 669] width 52 height 30
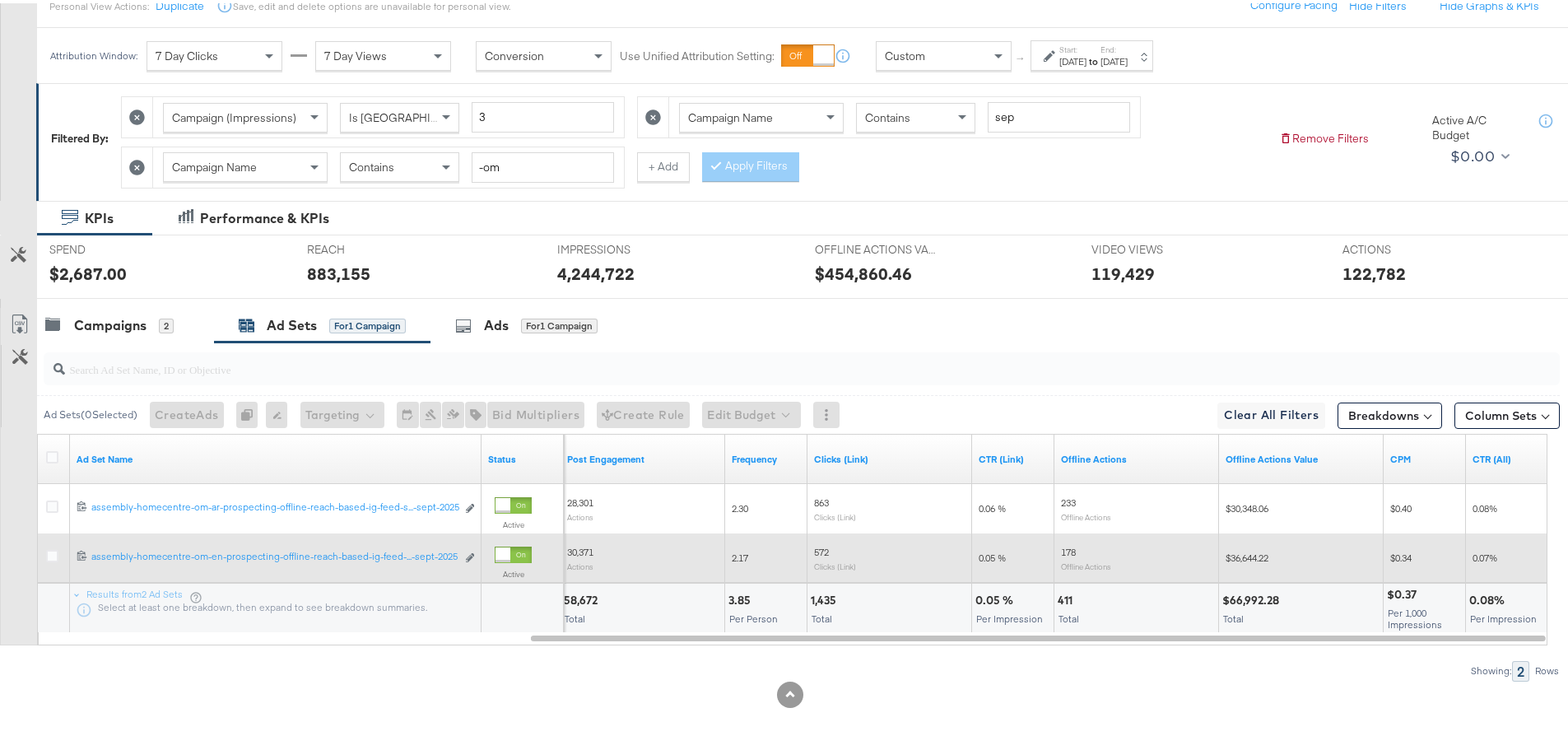
click at [1409, 550] on span "$0.34" at bounding box center [1402, 555] width 22 height 12
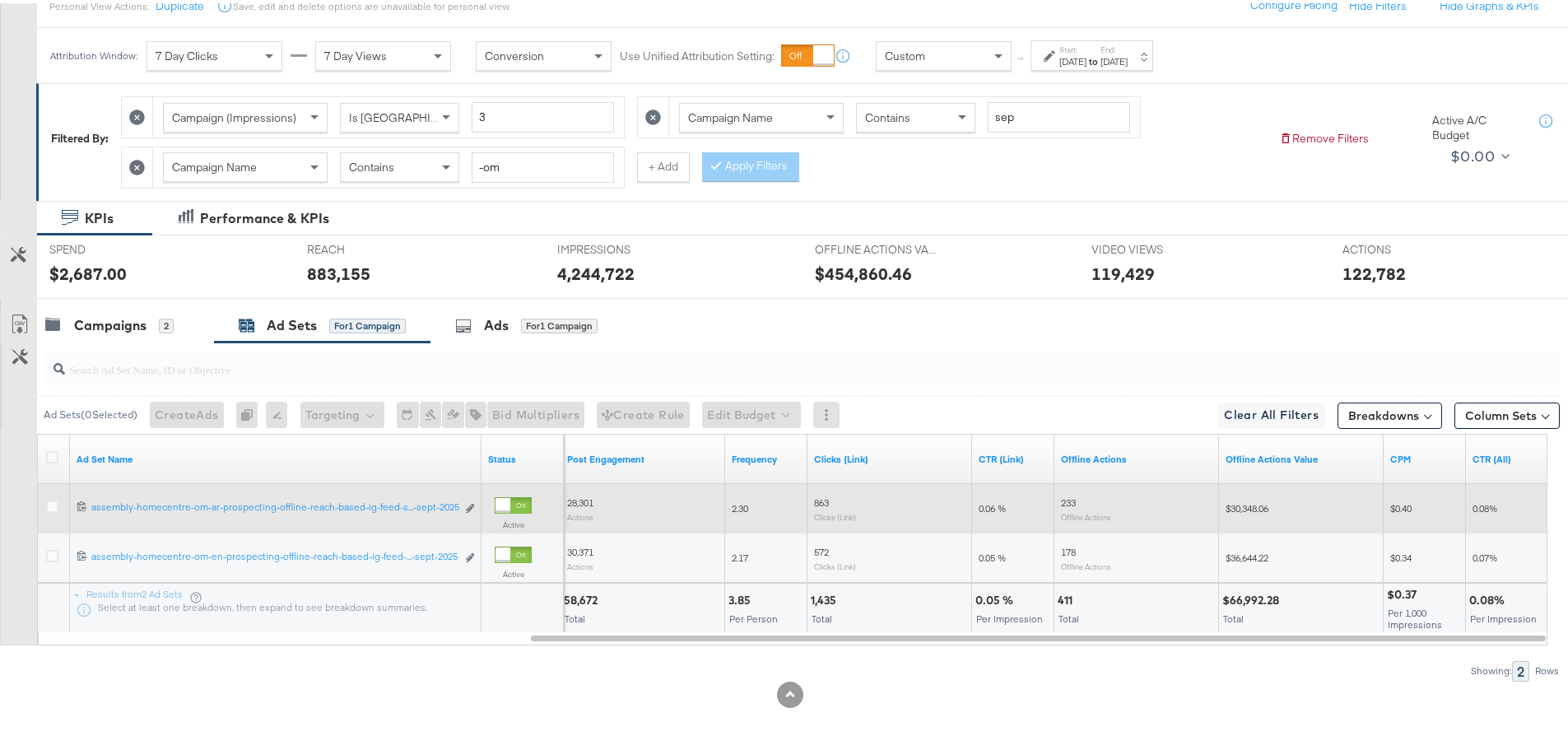
click at [1405, 506] on span "$0.40" at bounding box center [1402, 505] width 22 height 12
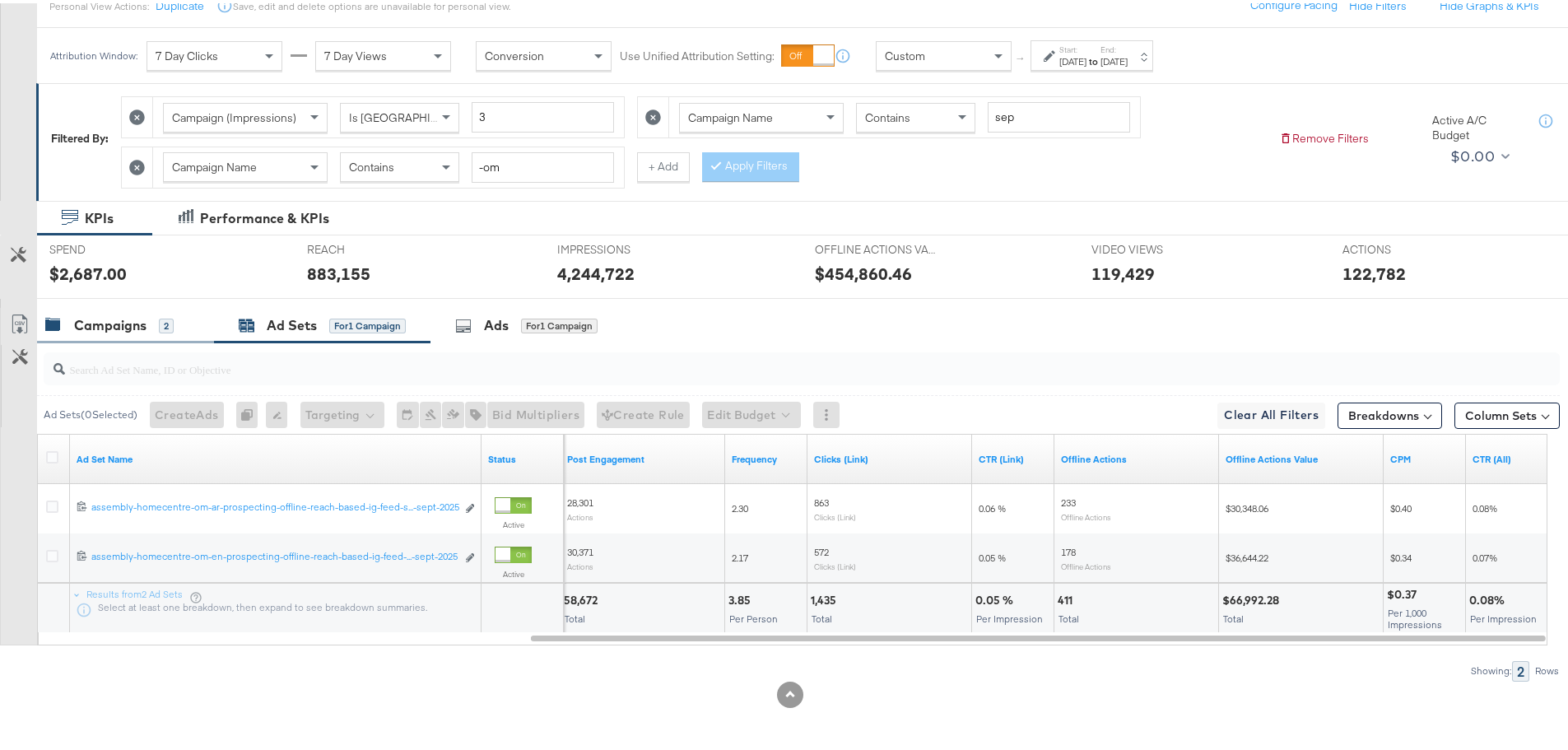
click at [126, 320] on div "Campaigns" at bounding box center [110, 322] width 73 height 19
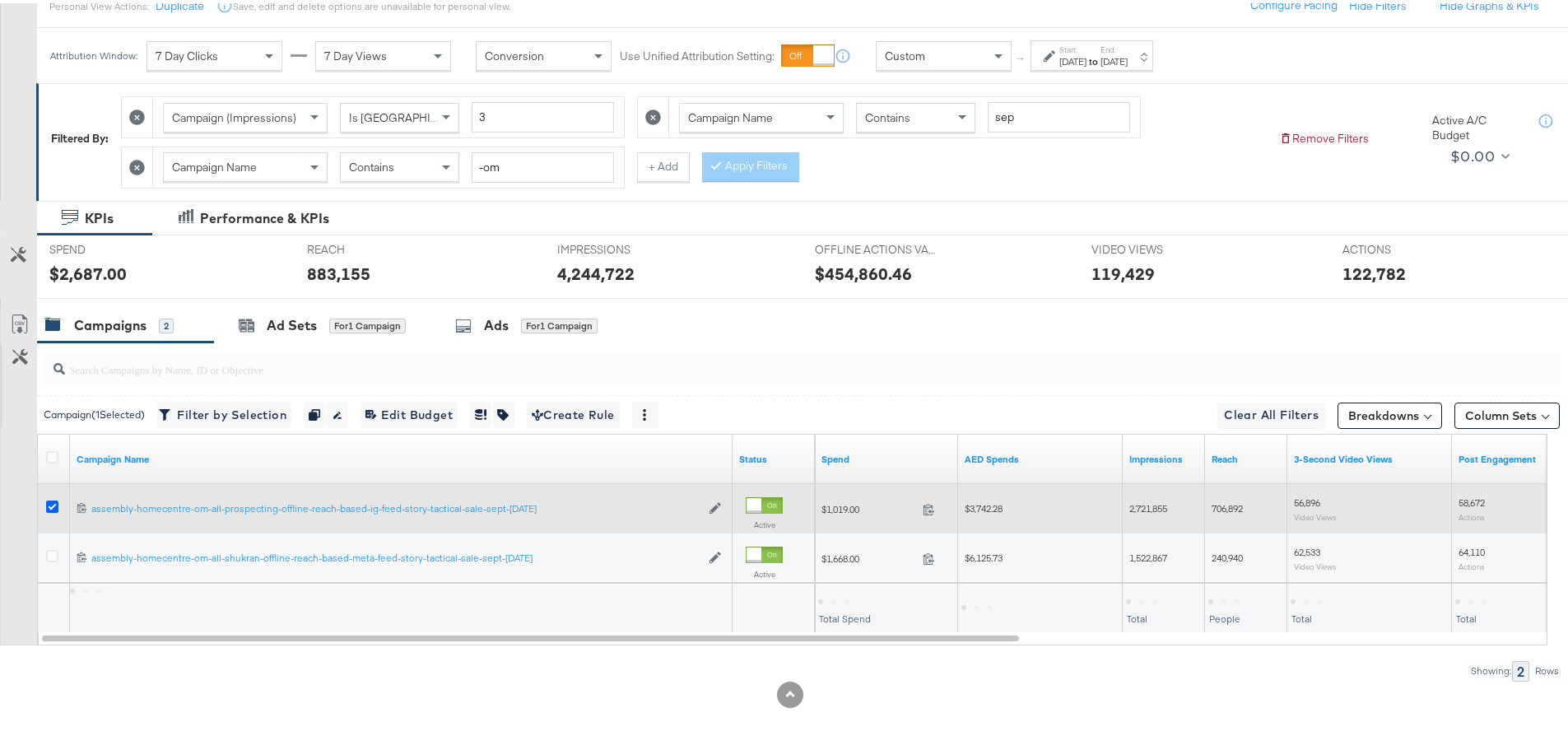
click at [52, 506] on icon at bounding box center [52, 503] width 12 height 12
click at [0, 0] on input "checkbox" at bounding box center [0, 0] width 0 height 0
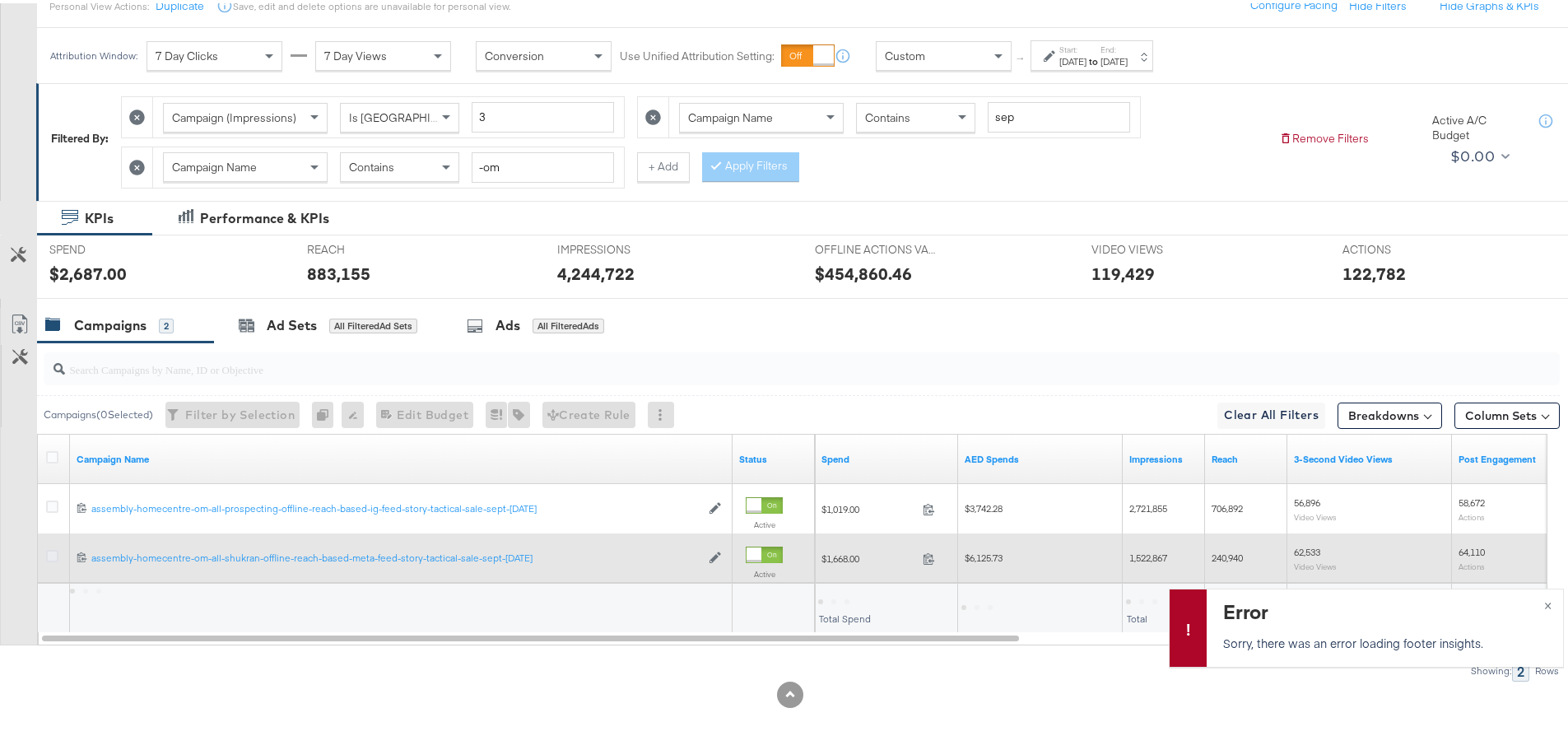
click at [53, 552] on icon at bounding box center [52, 553] width 12 height 12
click at [0, 0] on input "checkbox" at bounding box center [0, 0] width 0 height 0
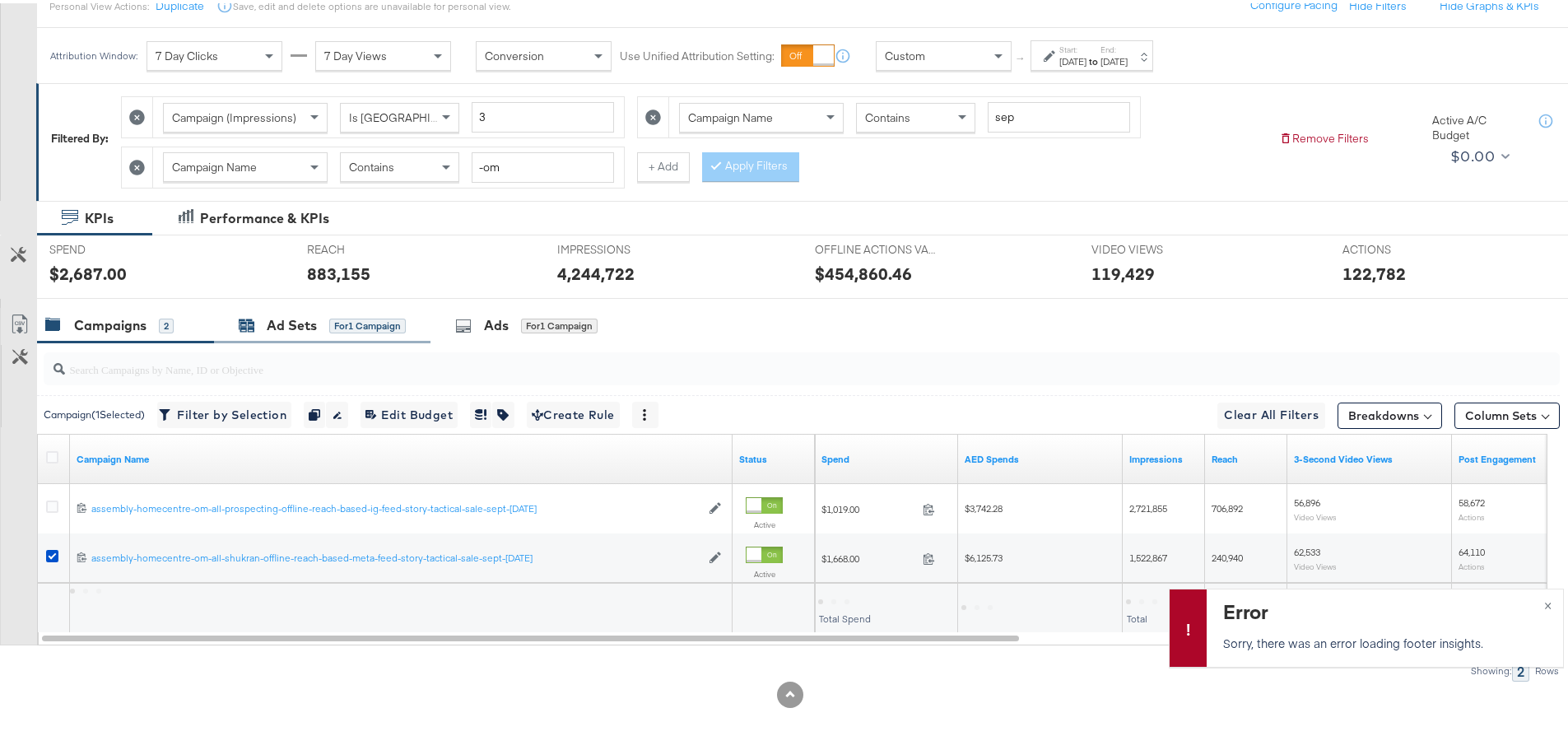
click at [306, 315] on div "Ad Sets" at bounding box center [292, 322] width 50 height 19
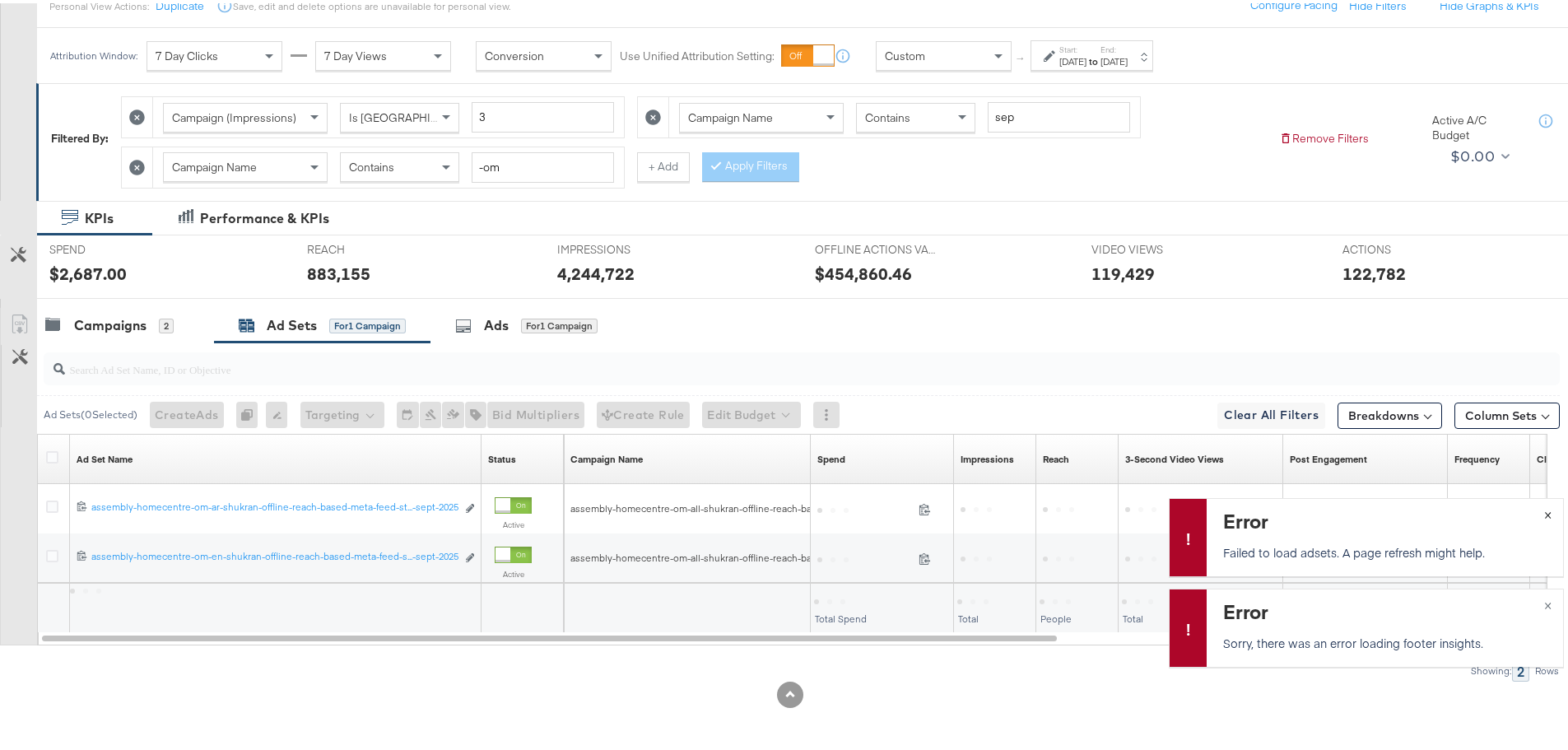
click at [1544, 517] on span "×" at bounding box center [1547, 510] width 7 height 19
click at [1544, 605] on span "×" at bounding box center [1547, 601] width 7 height 19
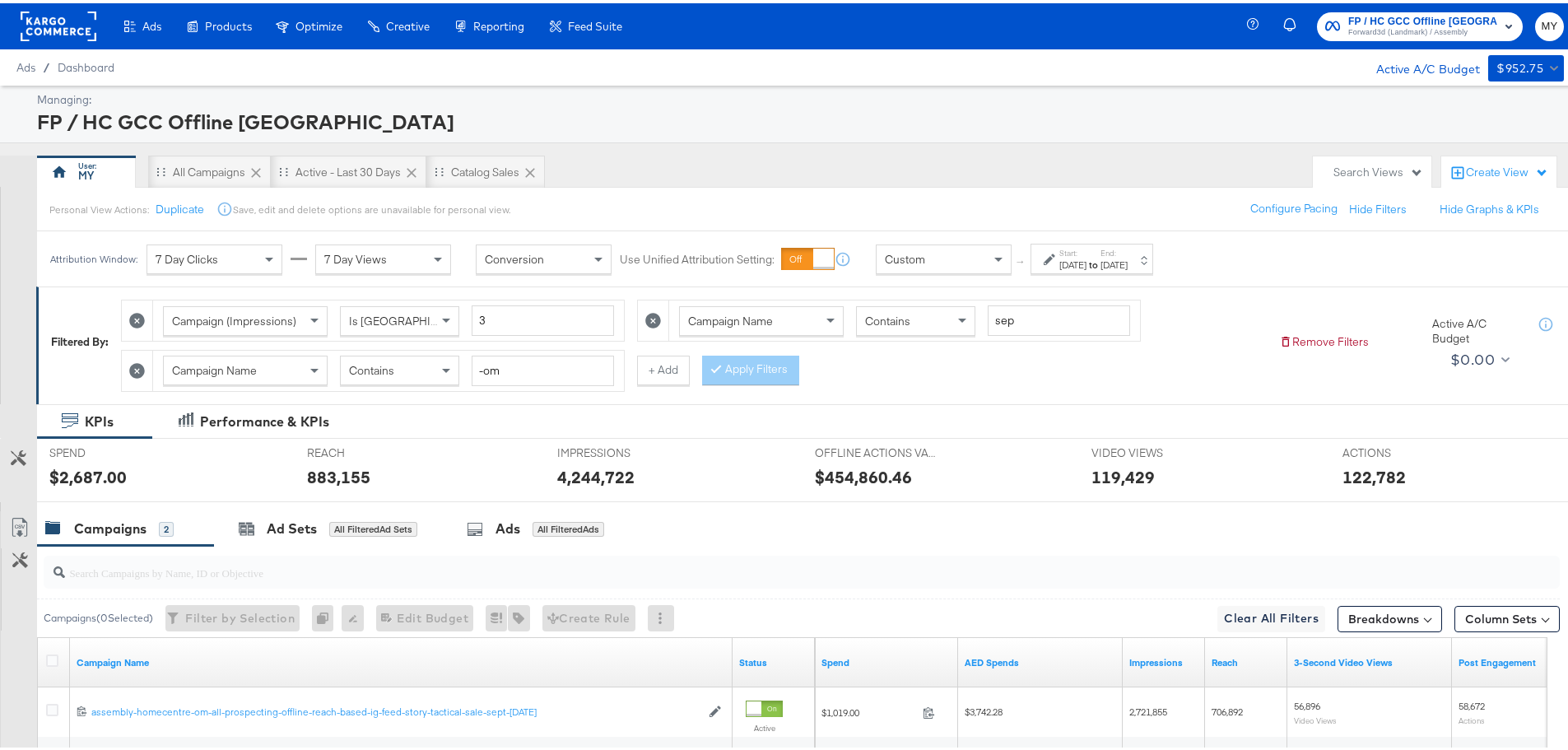
scroll to position [203, 0]
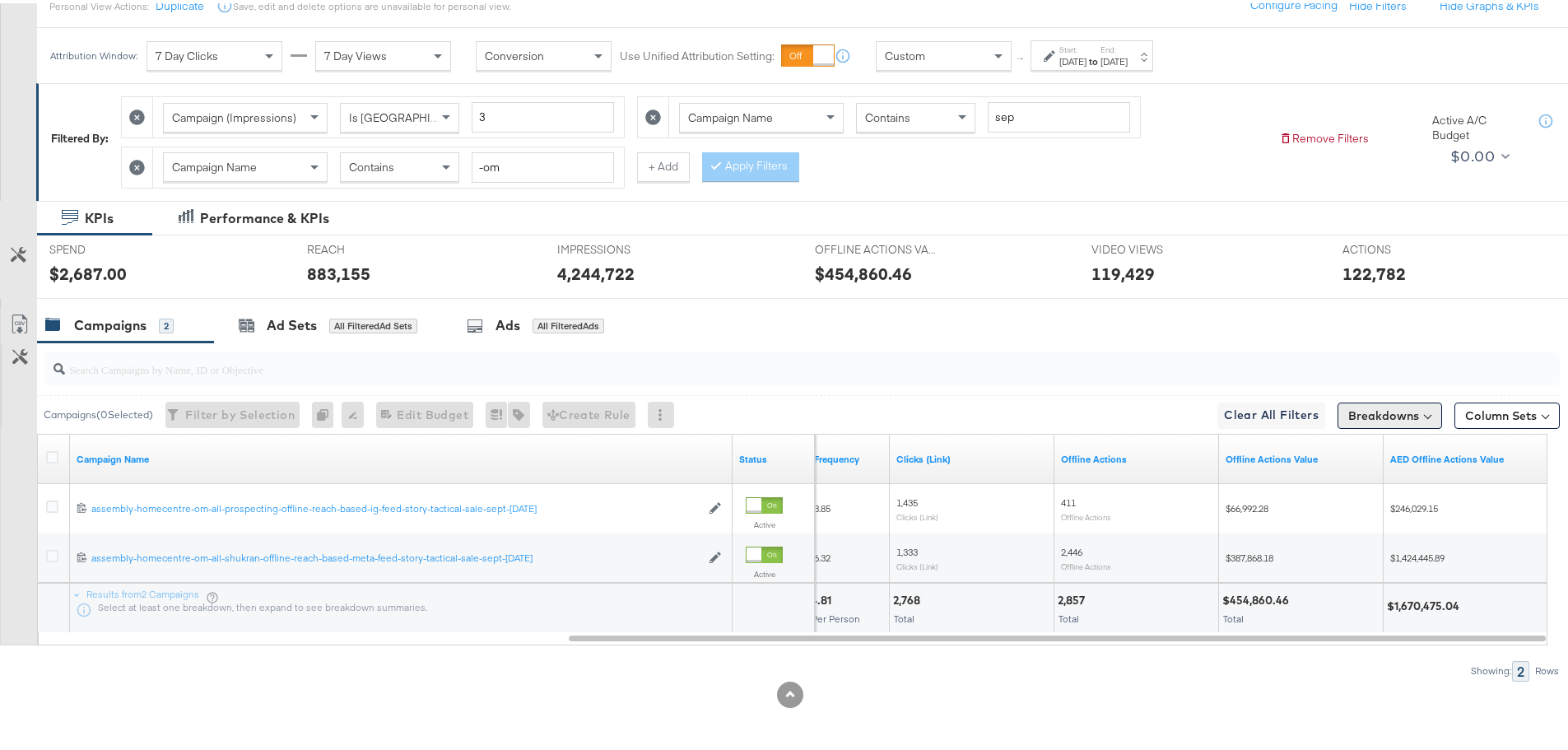
click at [1388, 404] on button "Breakdowns" at bounding box center [1390, 412] width 105 height 26
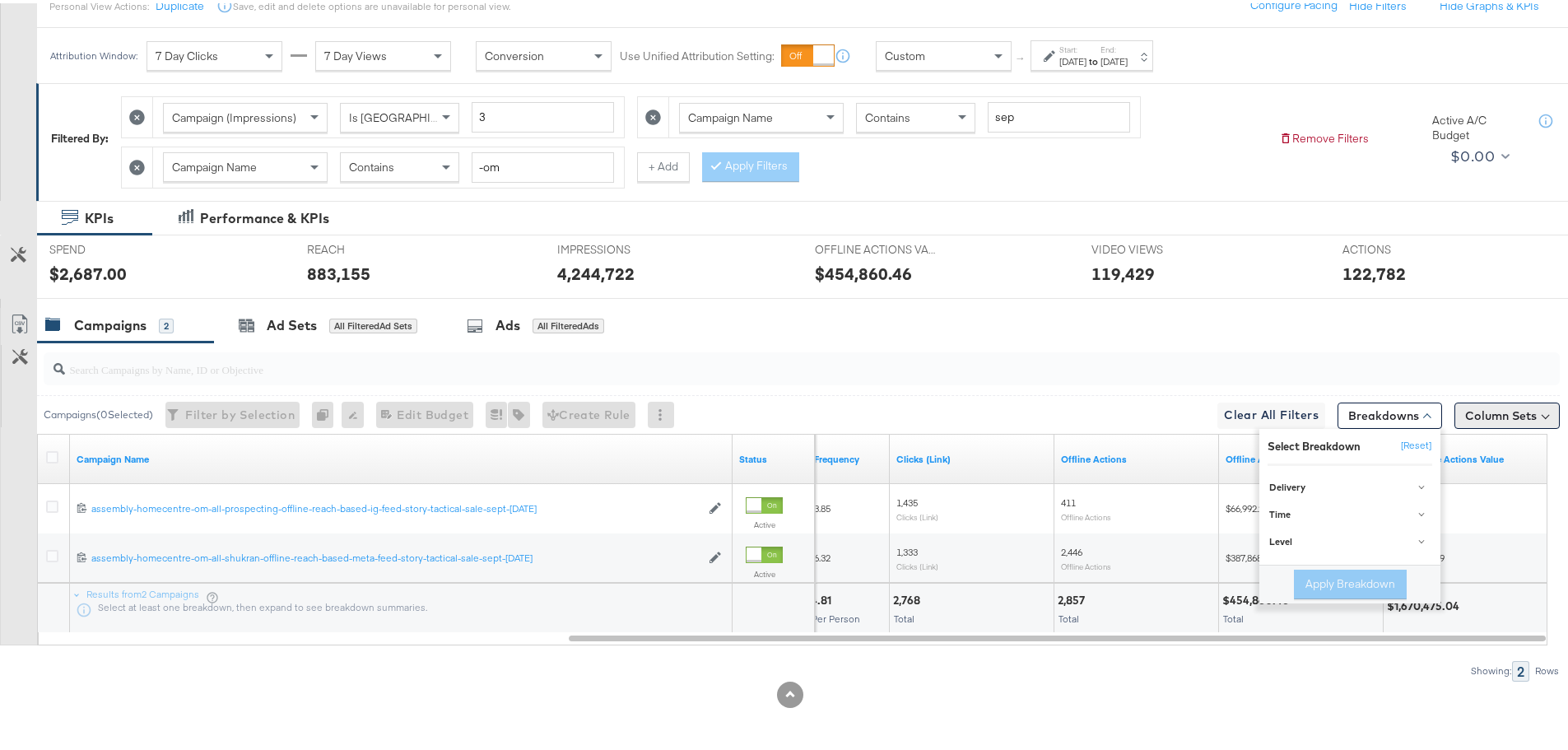
click at [1520, 419] on button "Column Sets" at bounding box center [1507, 412] width 106 height 26
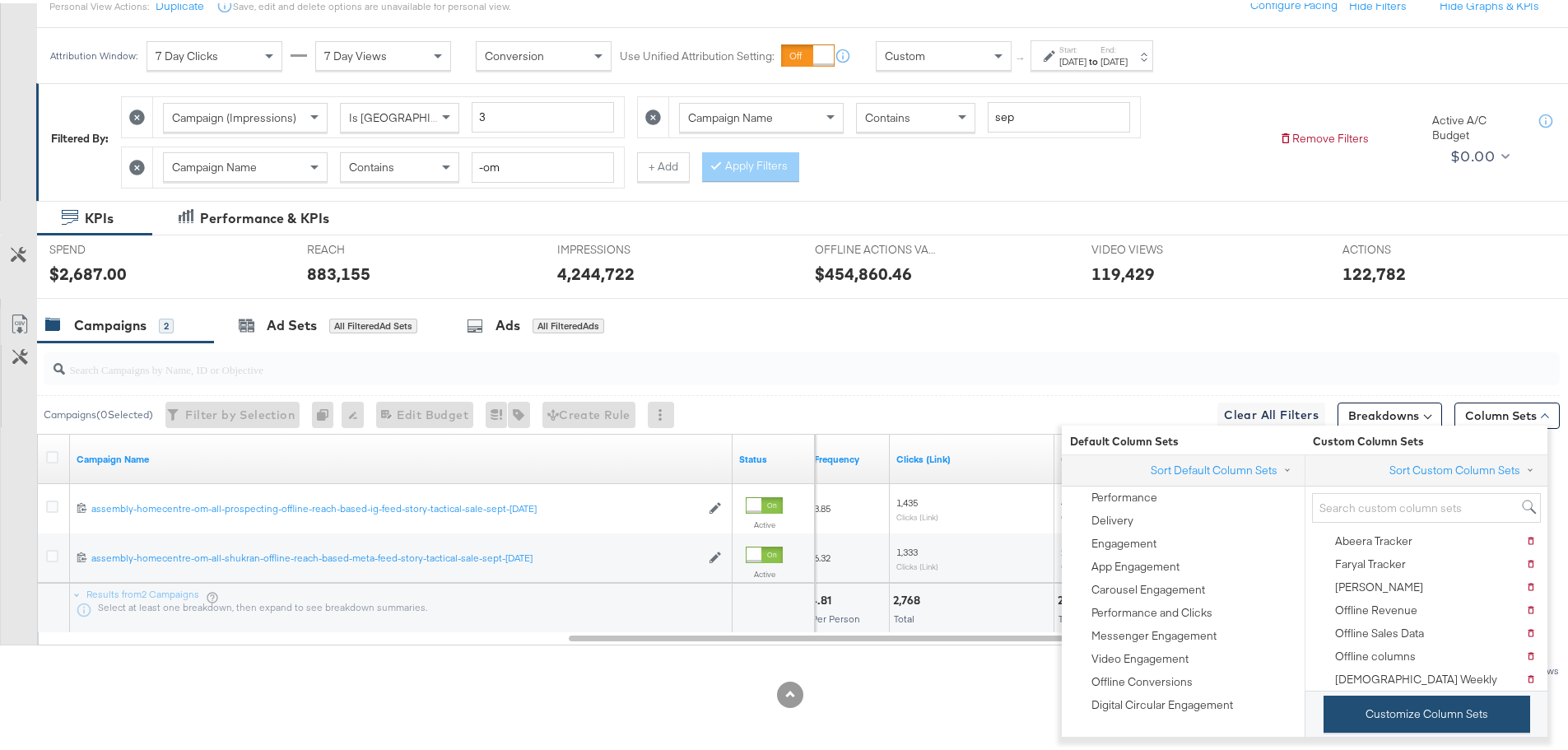
click at [1357, 719] on button "Customize Column Sets" at bounding box center [1428, 710] width 207 height 37
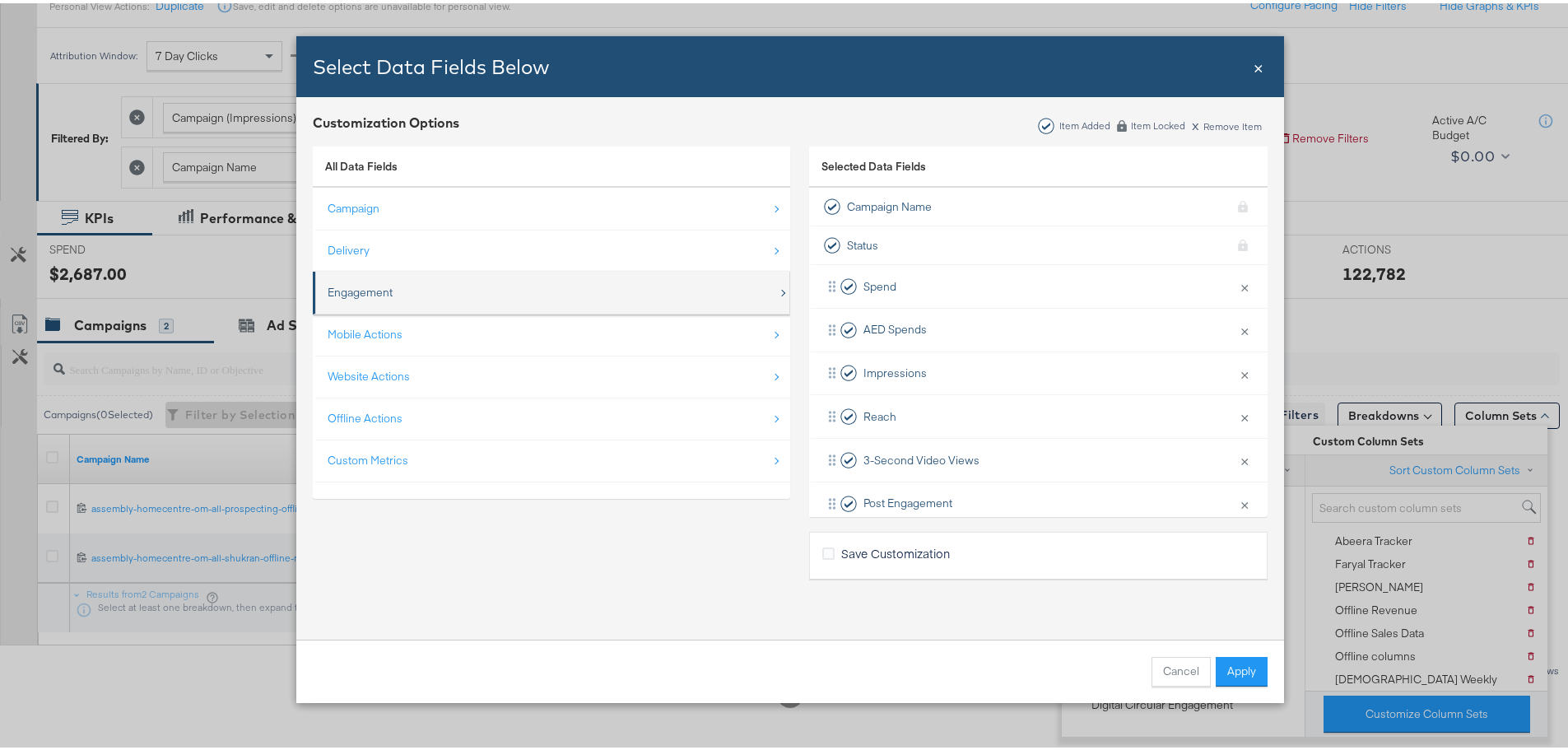
click at [649, 302] on div "Engagement" at bounding box center [553, 290] width 450 height 34
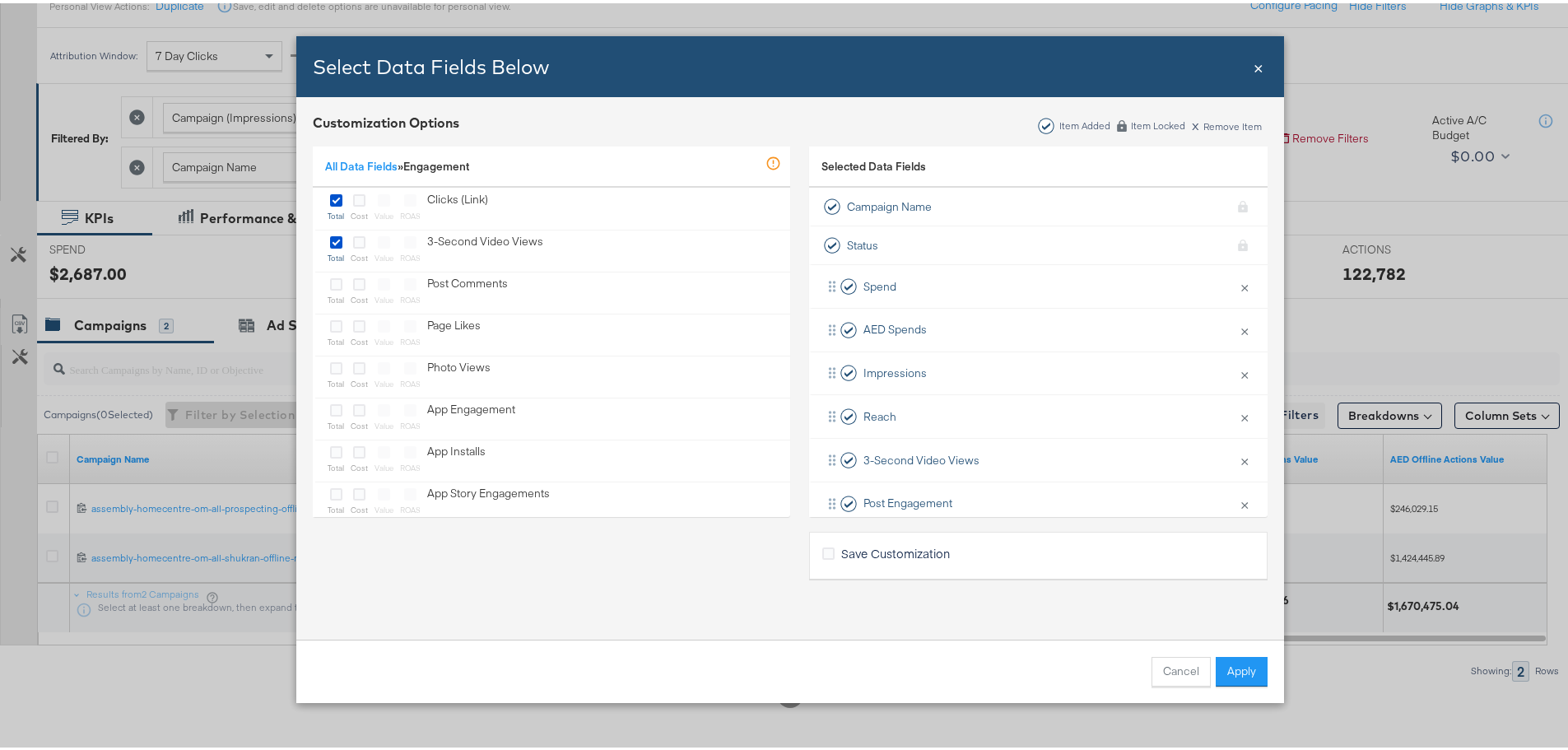
click at [373, 178] on div "All Data Fields » Engagement In Development This metric is still being tested a…" at bounding box center [552, 164] width 478 height 42
click at [370, 165] on link "All Data Fields" at bounding box center [361, 162] width 73 height 15
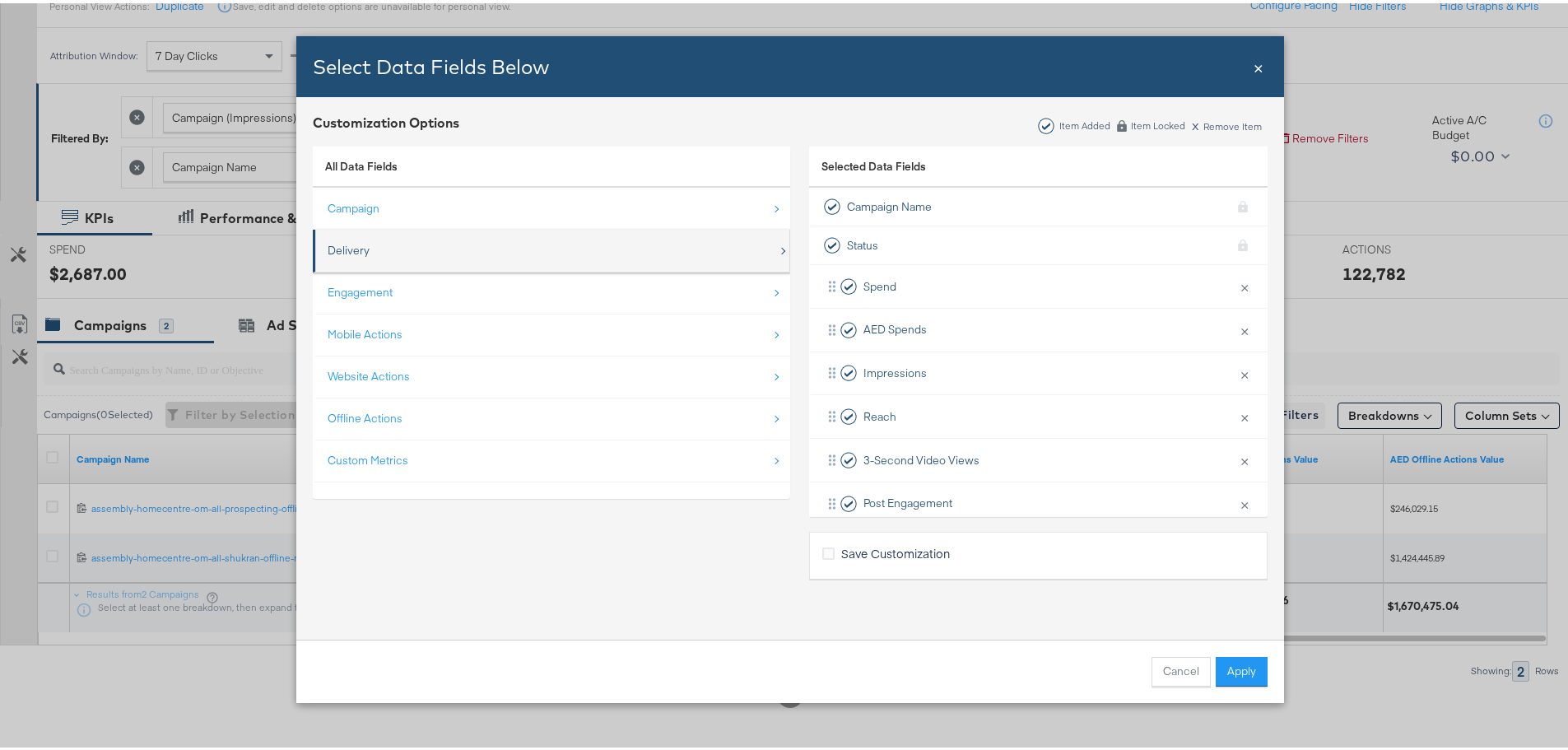
click at [468, 259] on div "Delivery" at bounding box center [553, 248] width 450 height 34
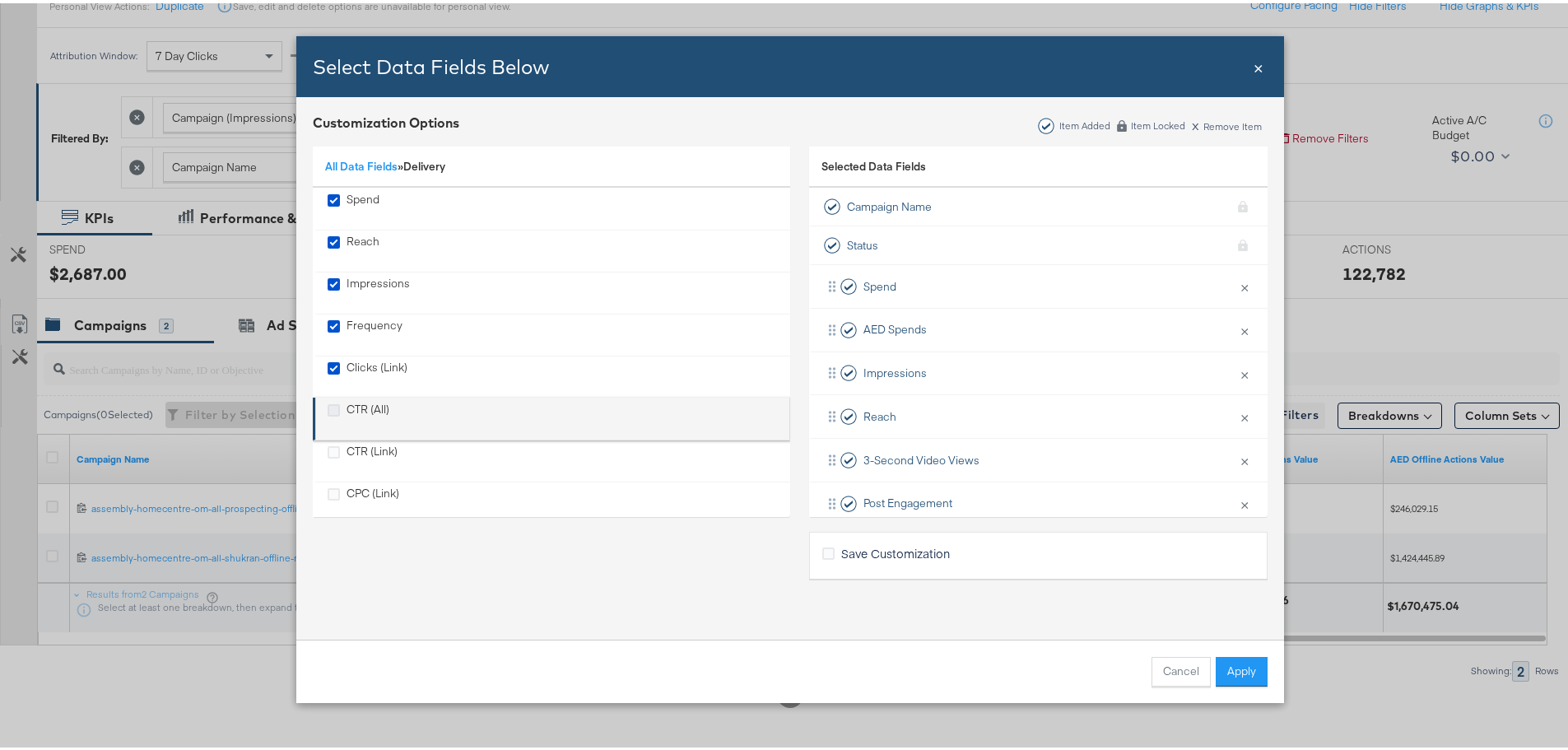
click at [329, 405] on icon "CTR (All)" at bounding box center [334, 407] width 12 height 12
click at [0, 0] on input "CTR (All)" at bounding box center [0, 0] width 0 height 0
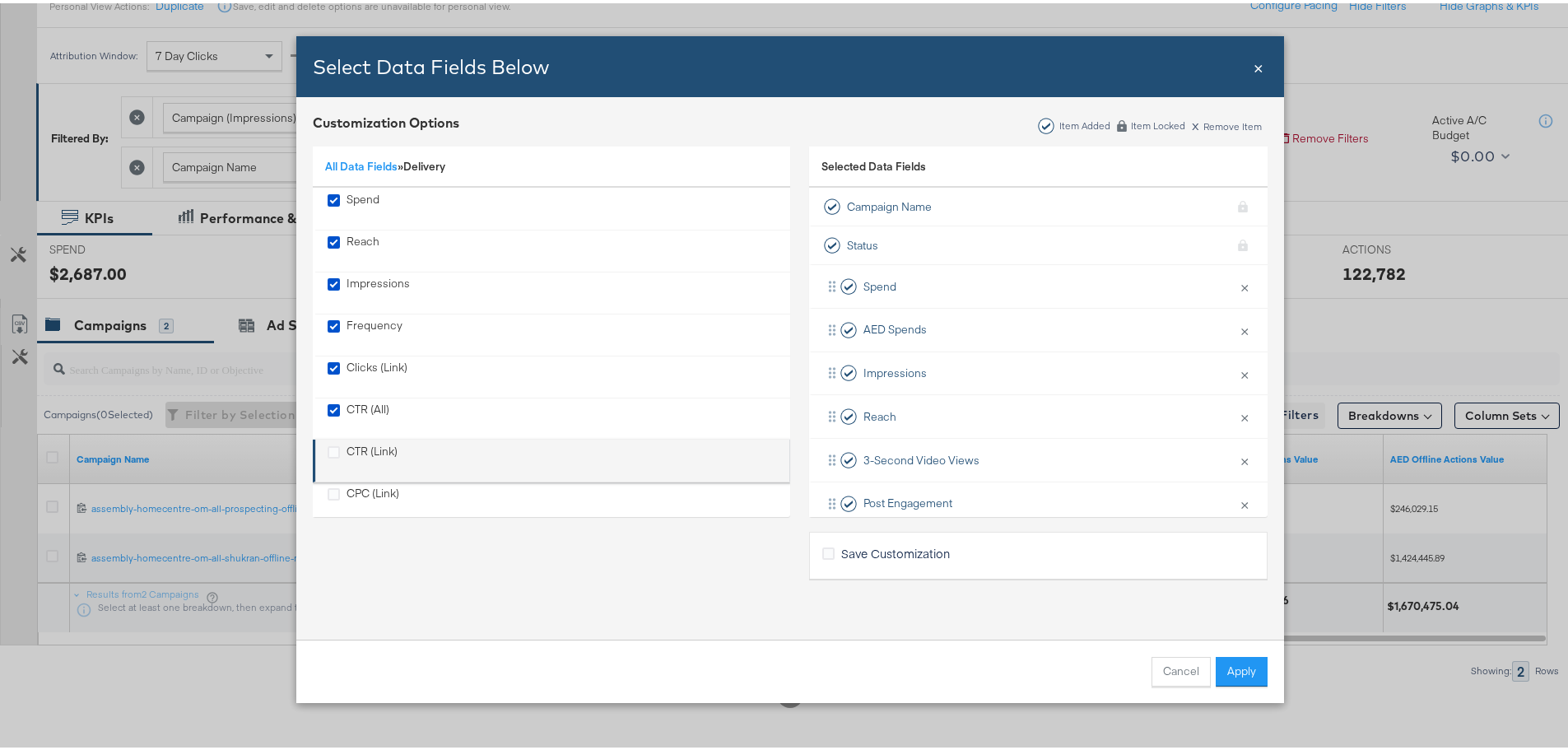
click at [325, 440] on li "CTR (Link)" at bounding box center [552, 457] width 478 height 43
click at [329, 451] on icon "CTR (Link)" at bounding box center [334, 449] width 12 height 12
click at [0, 0] on input "CTR (Link)" at bounding box center [0, 0] width 0 height 0
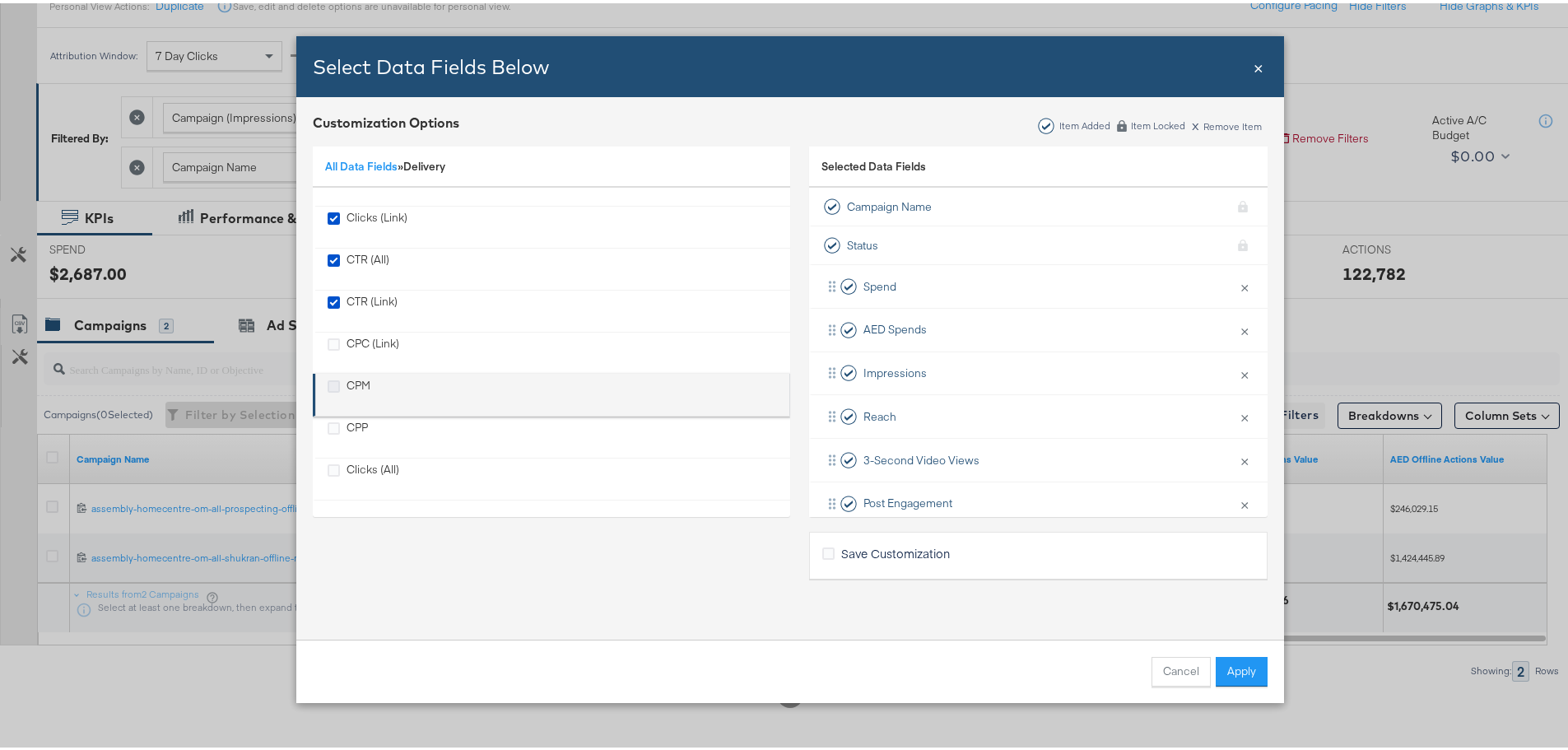
click at [330, 384] on icon "CPM" at bounding box center [334, 383] width 12 height 12
click at [0, 0] on input "CPM" at bounding box center [0, 0] width 0 height 0
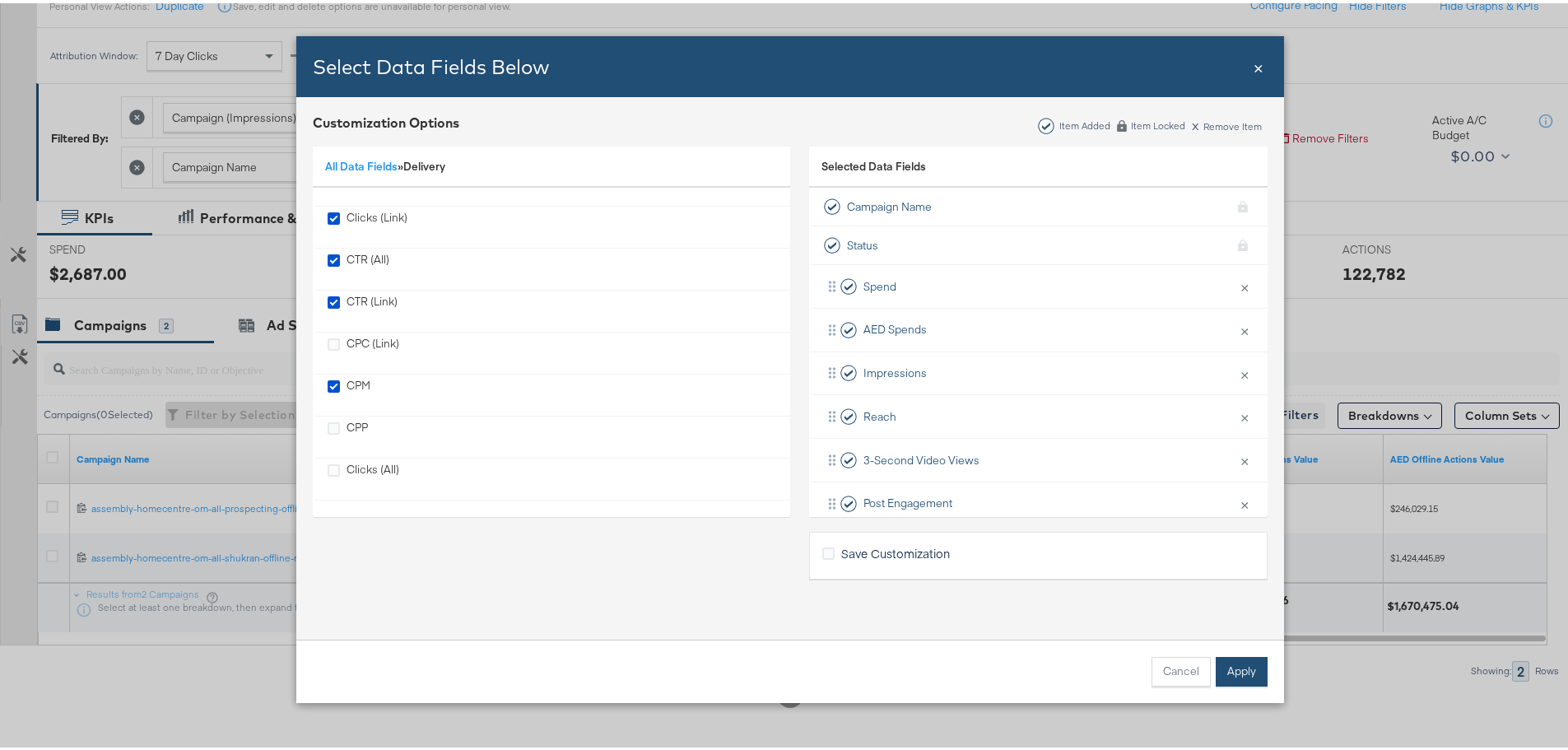
click at [1229, 669] on button "Apply" at bounding box center [1241, 669] width 52 height 30
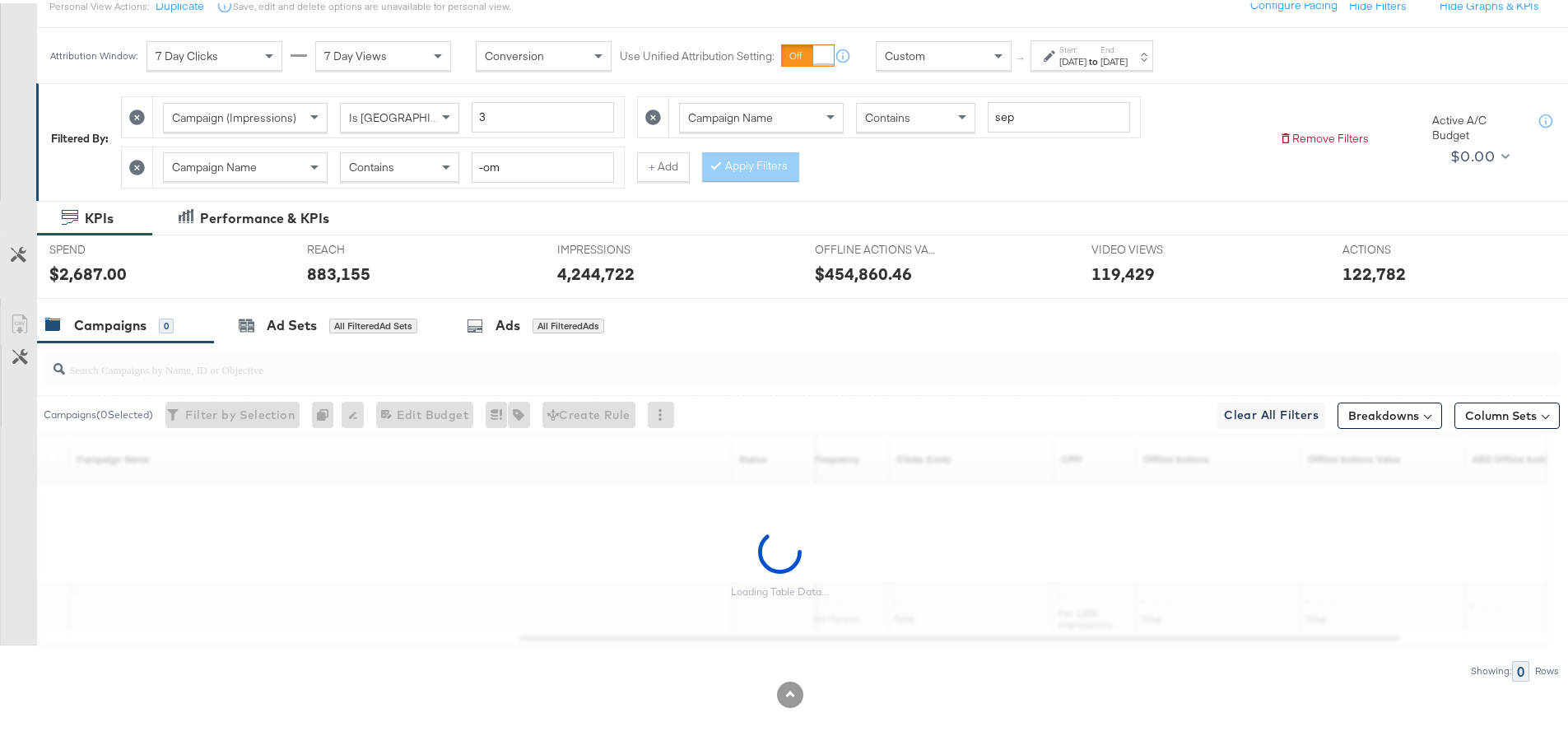
scroll to position [0, 0]
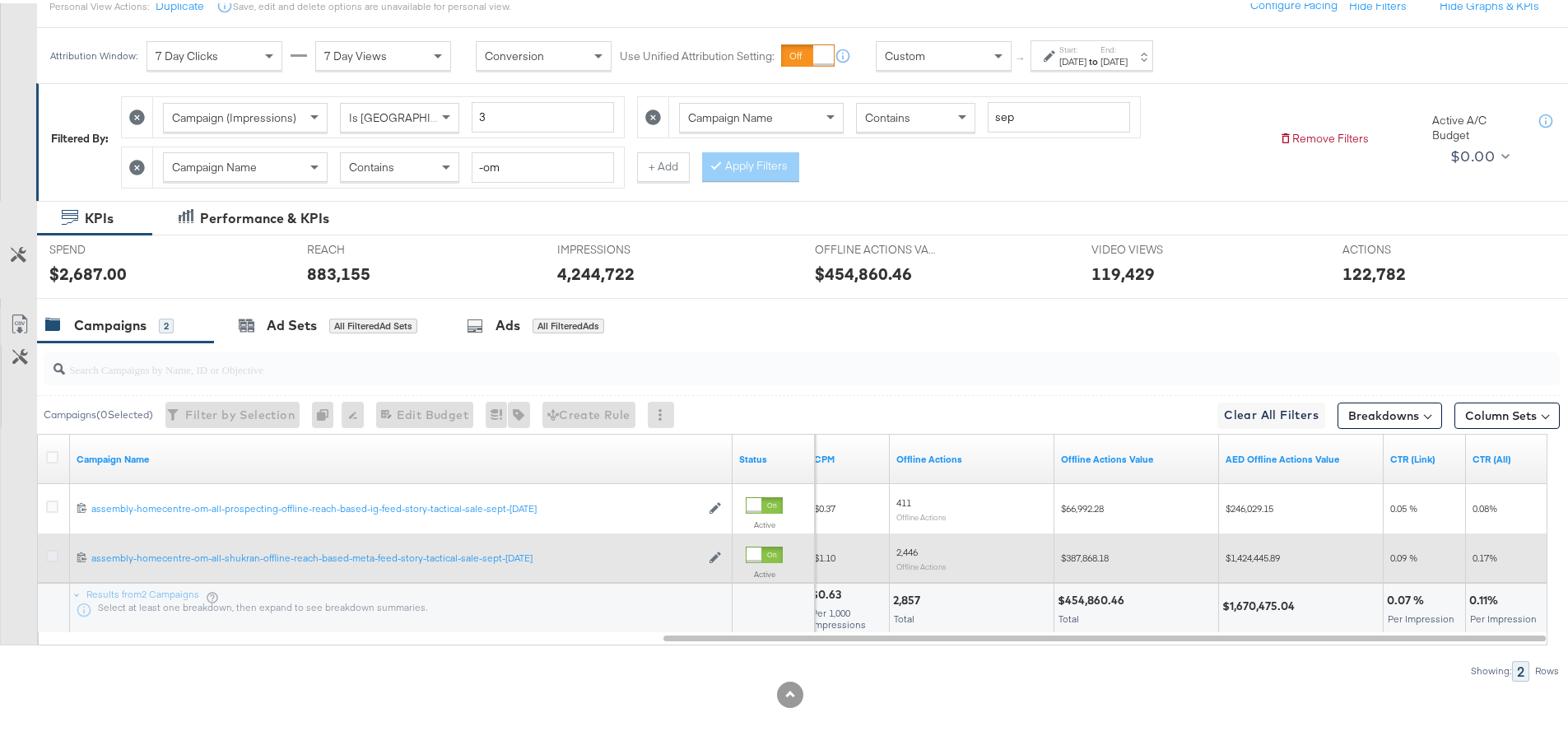
click at [55, 558] on icon at bounding box center [52, 553] width 12 height 12
click at [0, 0] on input "checkbox" at bounding box center [0, 0] width 0 height 0
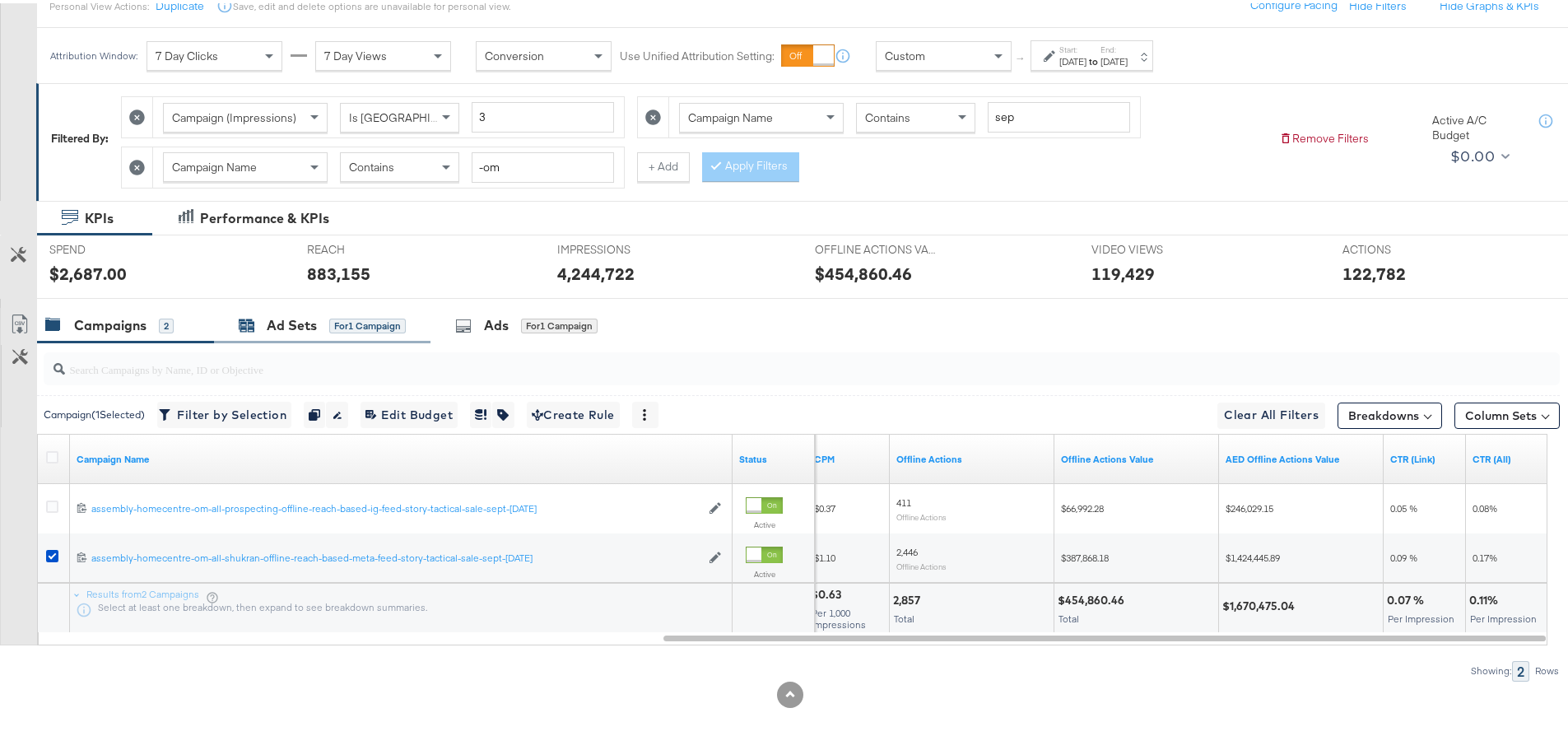
click at [274, 314] on div "Ad Sets" at bounding box center [292, 322] width 50 height 19
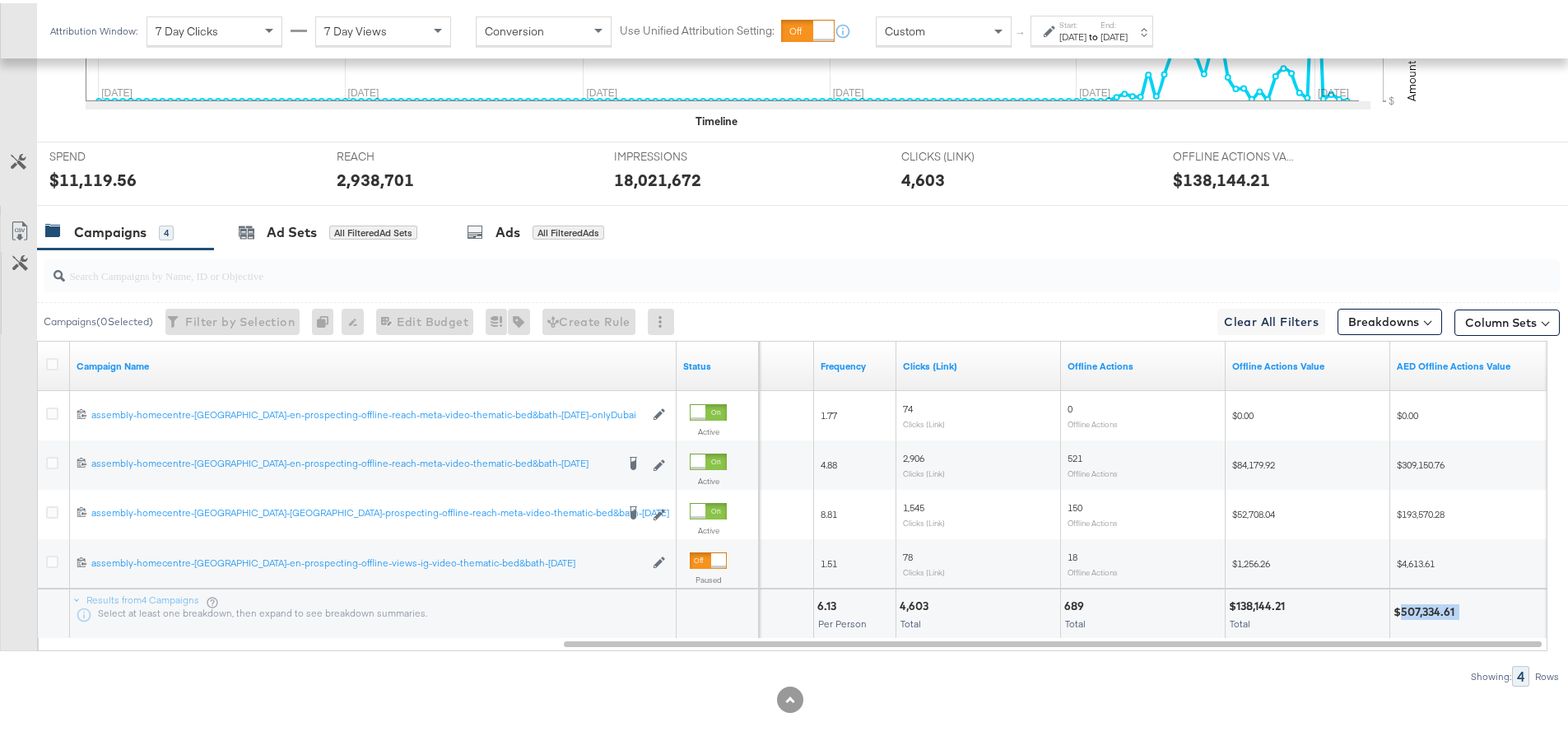
scroll to position [655, 0]
